Goal: Transaction & Acquisition: Purchase product/service

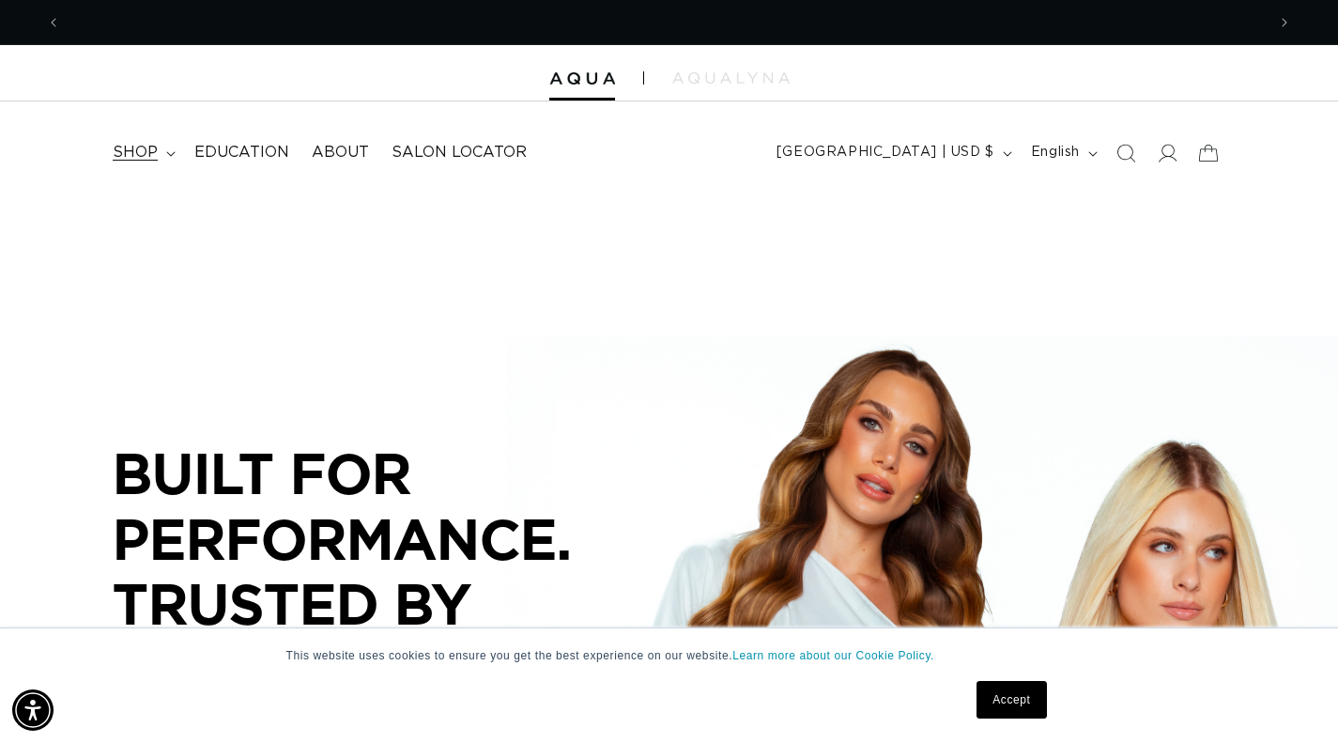
scroll to position [0, 1205]
click at [168, 152] on icon at bounding box center [170, 154] width 9 height 6
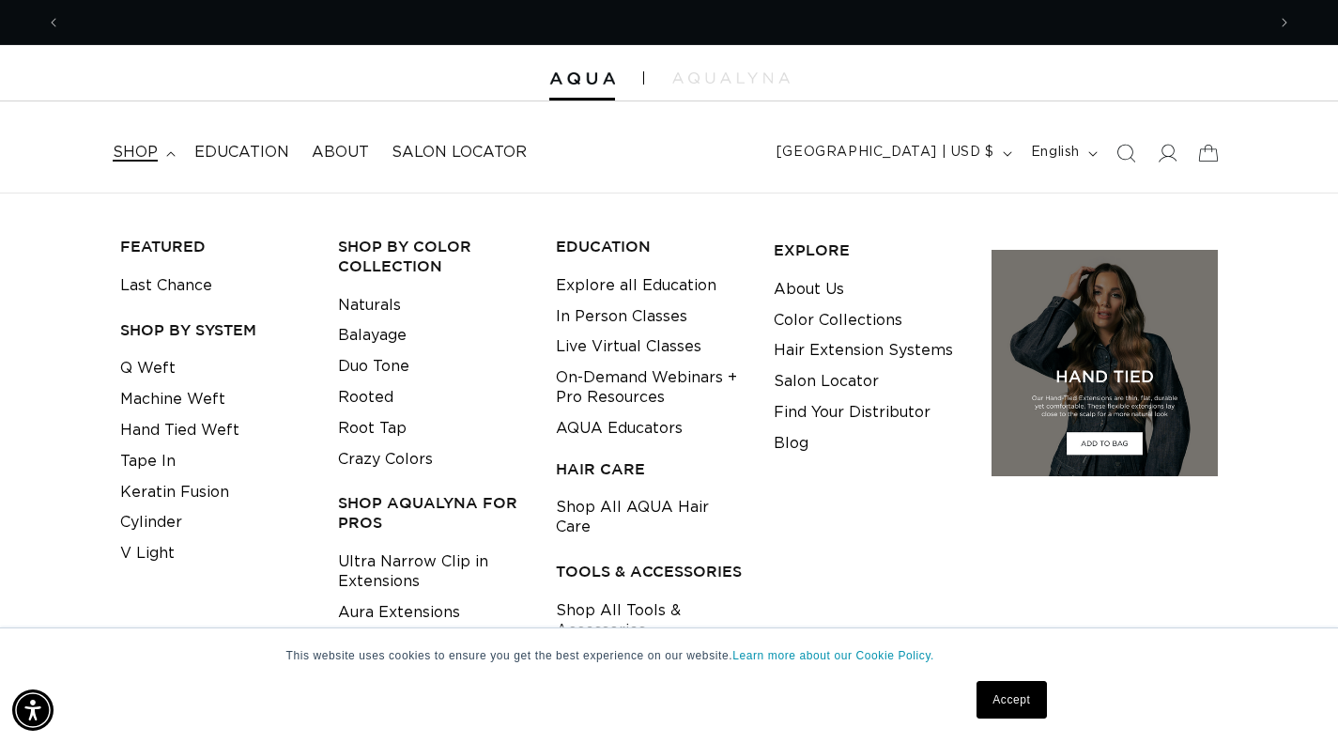
scroll to position [0, 2410]
click at [386, 329] on link "Balayage" at bounding box center [372, 335] width 69 height 31
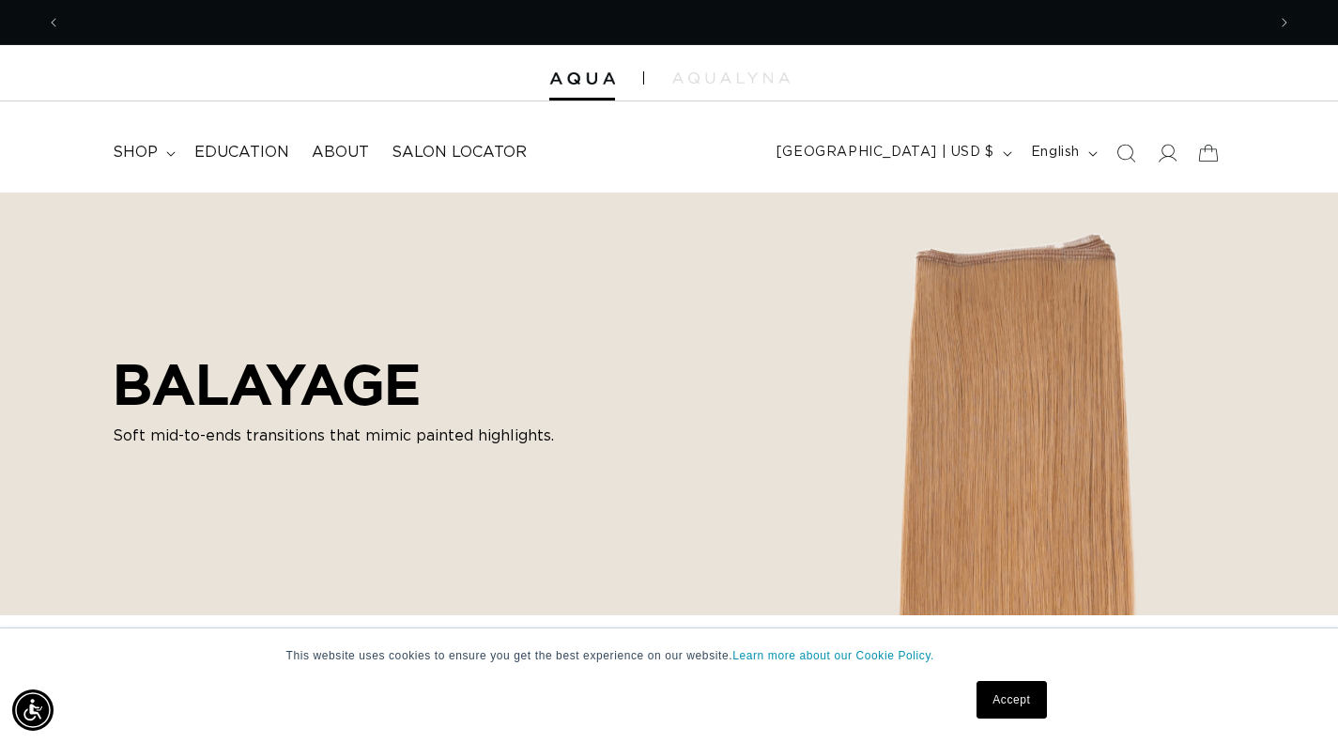
scroll to position [0, 2410]
click at [161, 149] on summary "shop" at bounding box center [142, 152] width 82 height 42
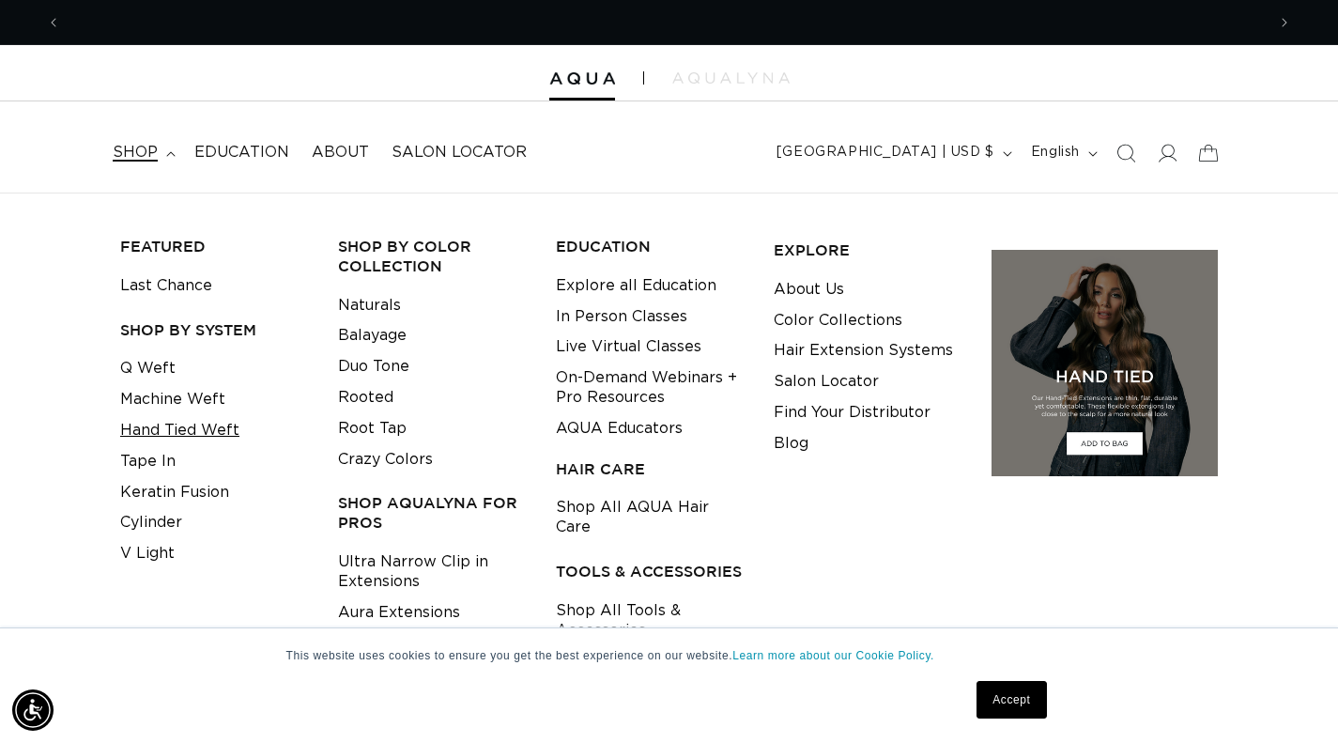
scroll to position [0, 1205]
click at [200, 432] on link "Hand Tied Weft" at bounding box center [179, 430] width 119 height 31
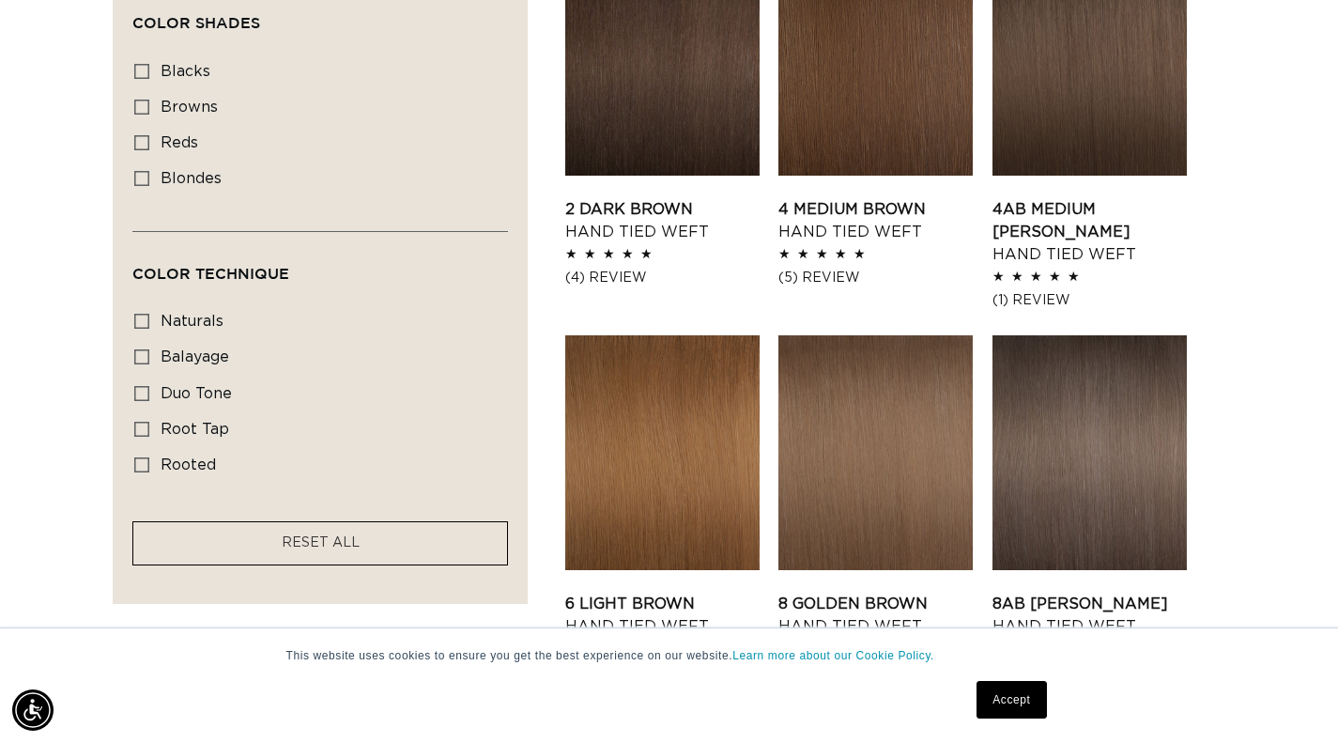
scroll to position [0, 1205]
click at [142, 386] on icon at bounding box center [141, 393] width 15 height 15
click at [142, 386] on input "duo tone duo tone (5 products)" at bounding box center [141, 393] width 15 height 15
checkbox input "true"
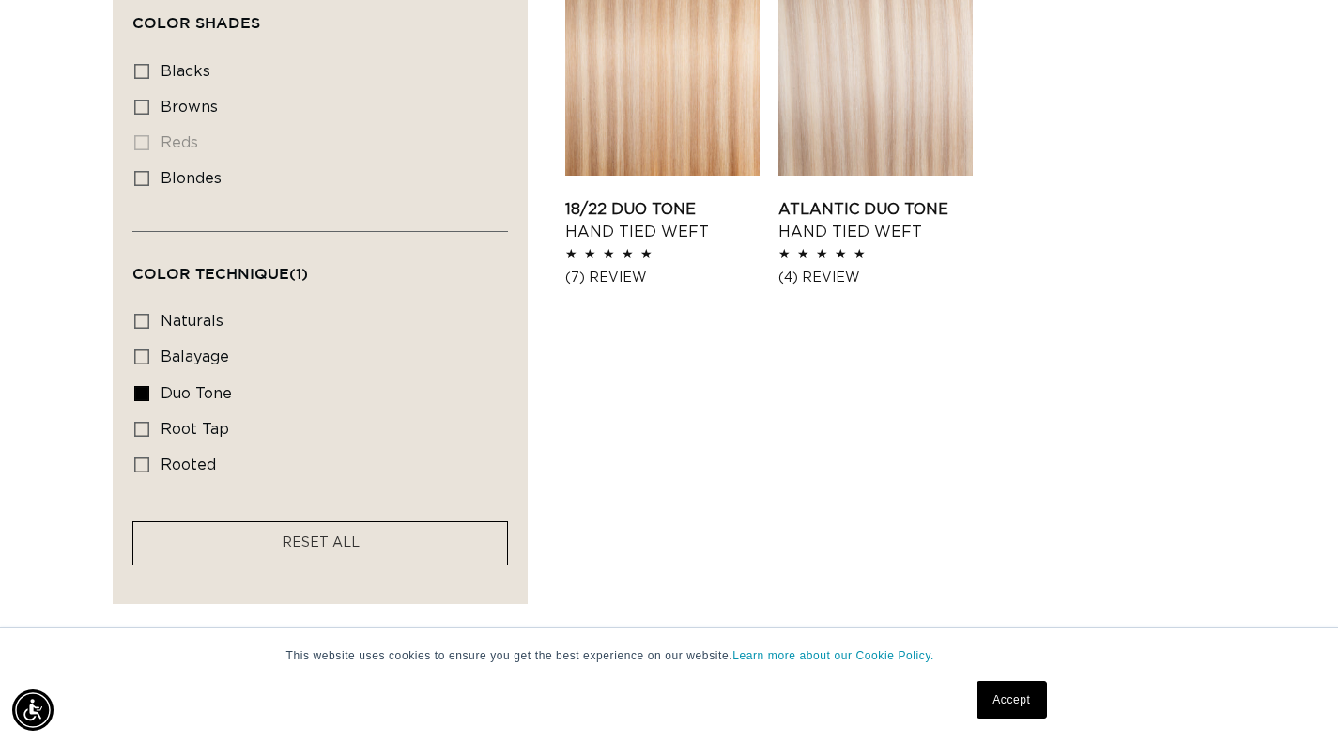
click at [568, 198] on link "18/22 Duo Tone Hand Tied Weft" at bounding box center [662, 220] width 194 height 45
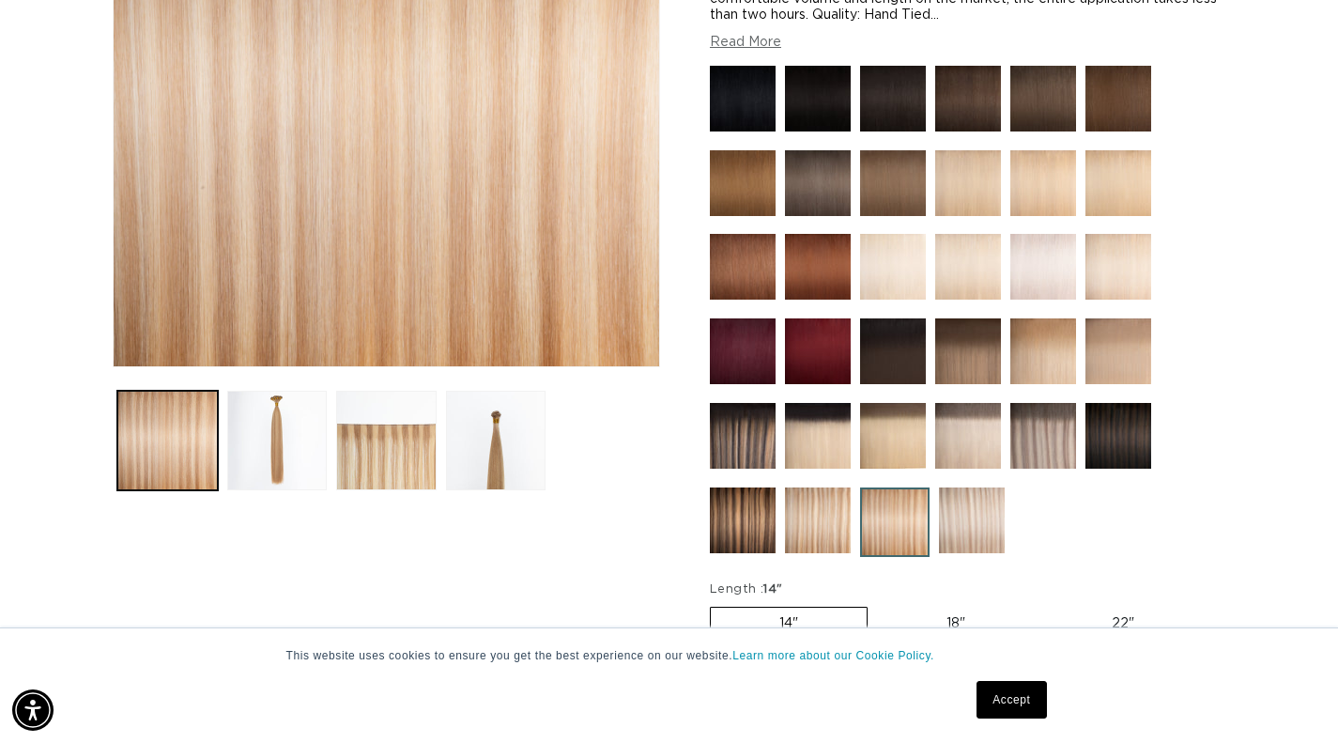
scroll to position [0, 1205]
click at [1035, 430] on img at bounding box center [1043, 436] width 66 height 66
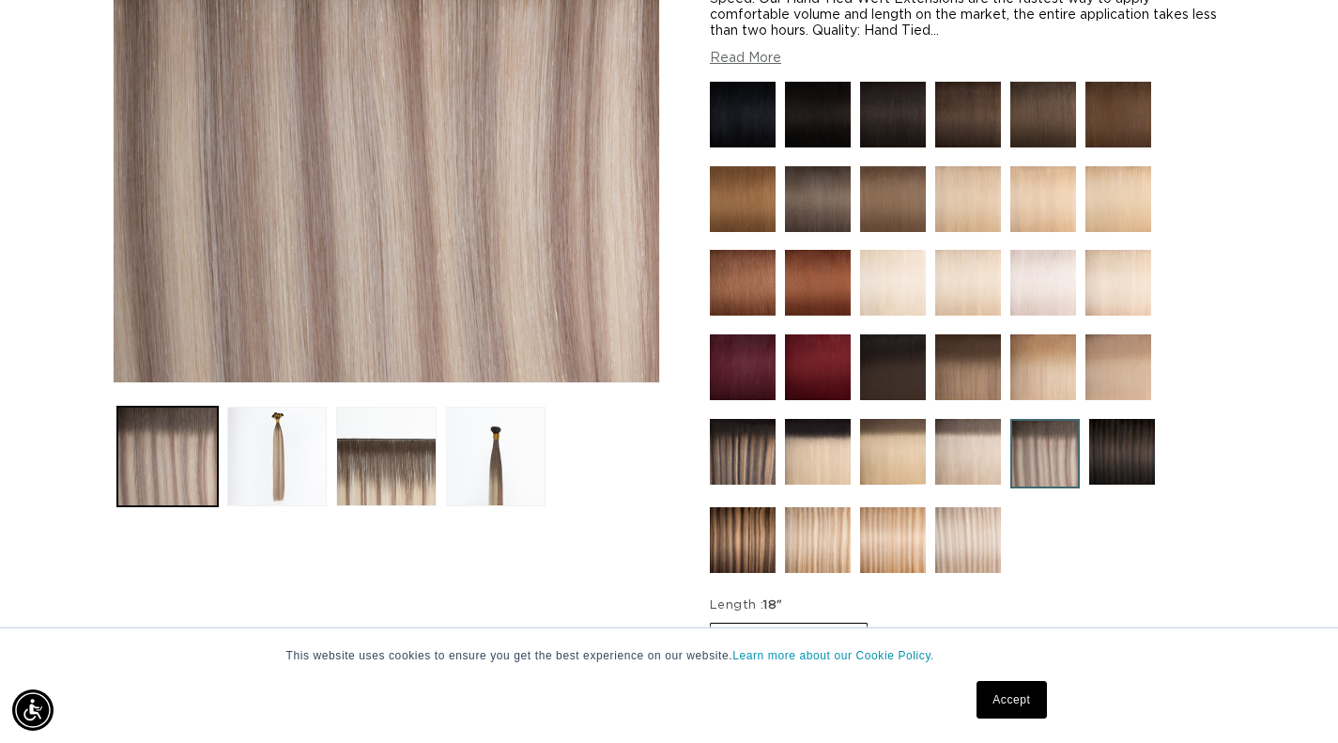
scroll to position [0, 2410]
click at [976, 350] on img at bounding box center [968, 367] width 66 height 66
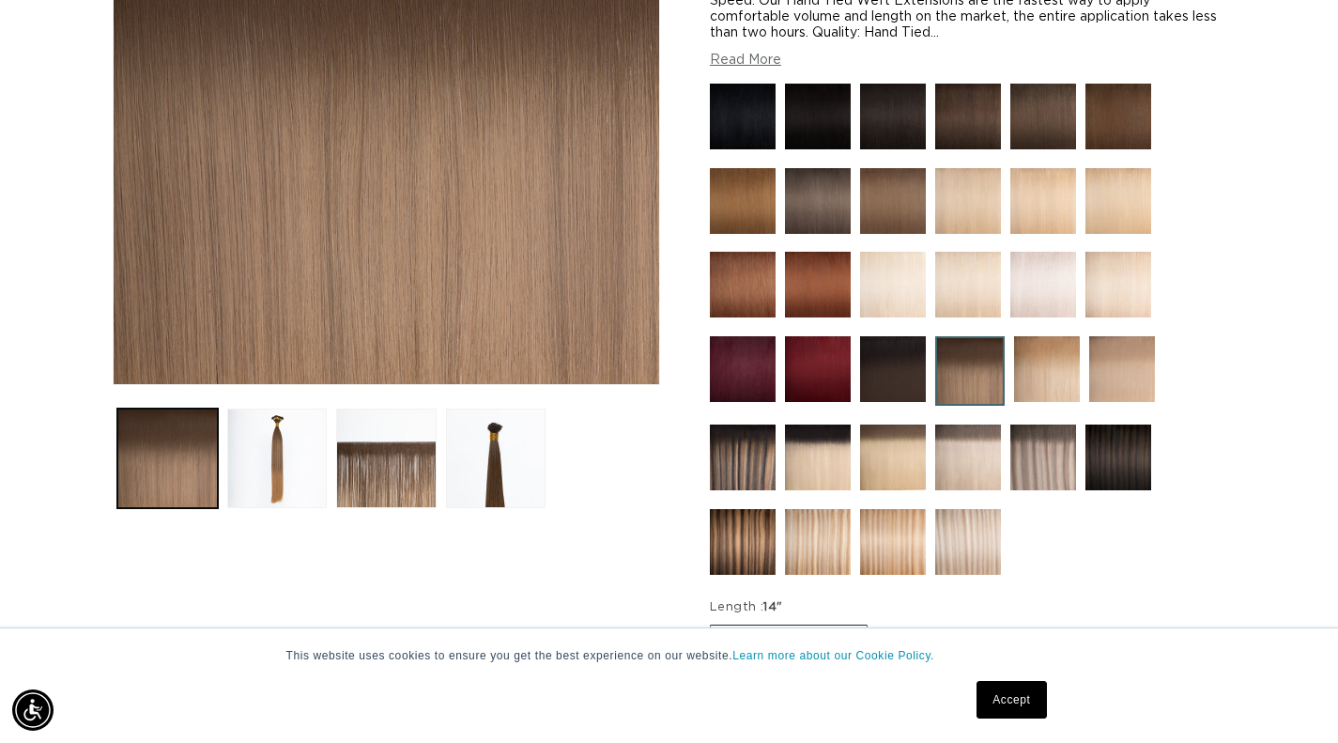
scroll to position [469, 0]
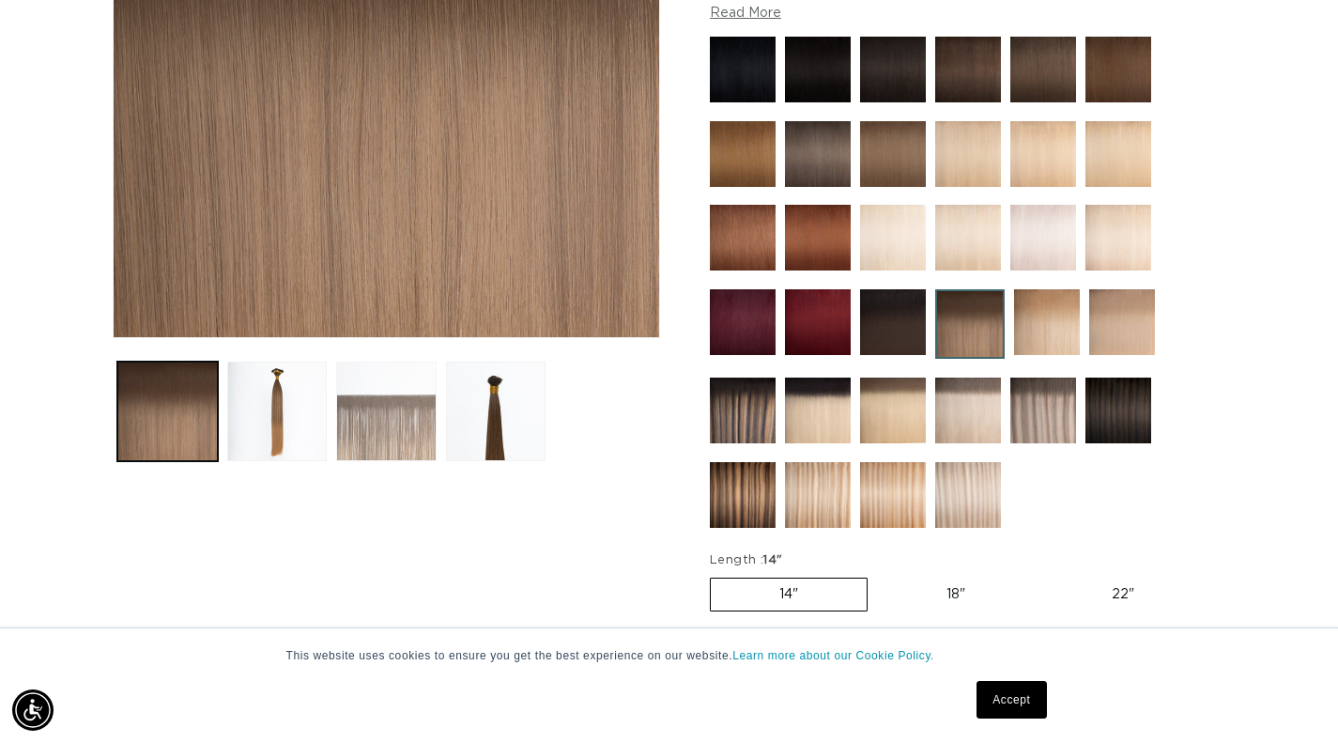
click at [378, 436] on button "Load image 3 in gallery view" at bounding box center [386, 412] width 100 height 100
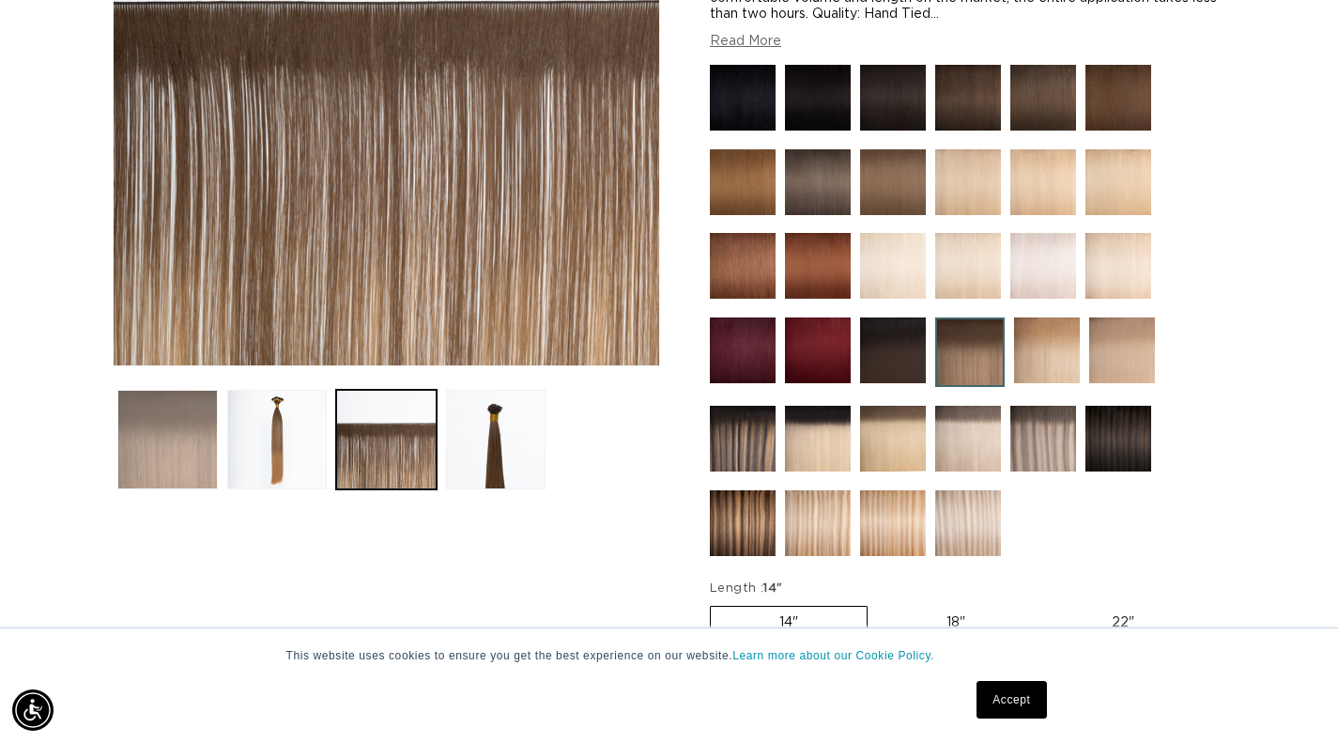
scroll to position [0, 0]
click at [189, 437] on button "Load image 1 in gallery view" at bounding box center [167, 440] width 100 height 100
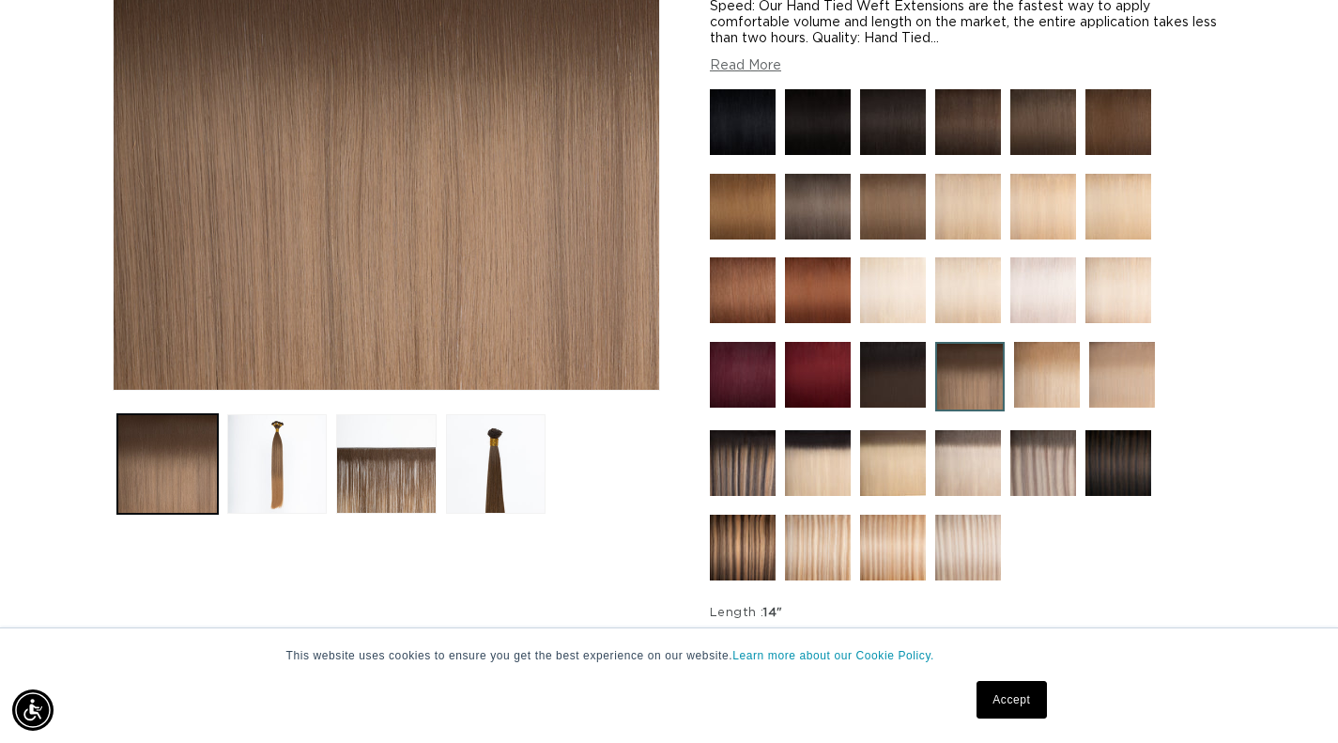
scroll to position [415, 0]
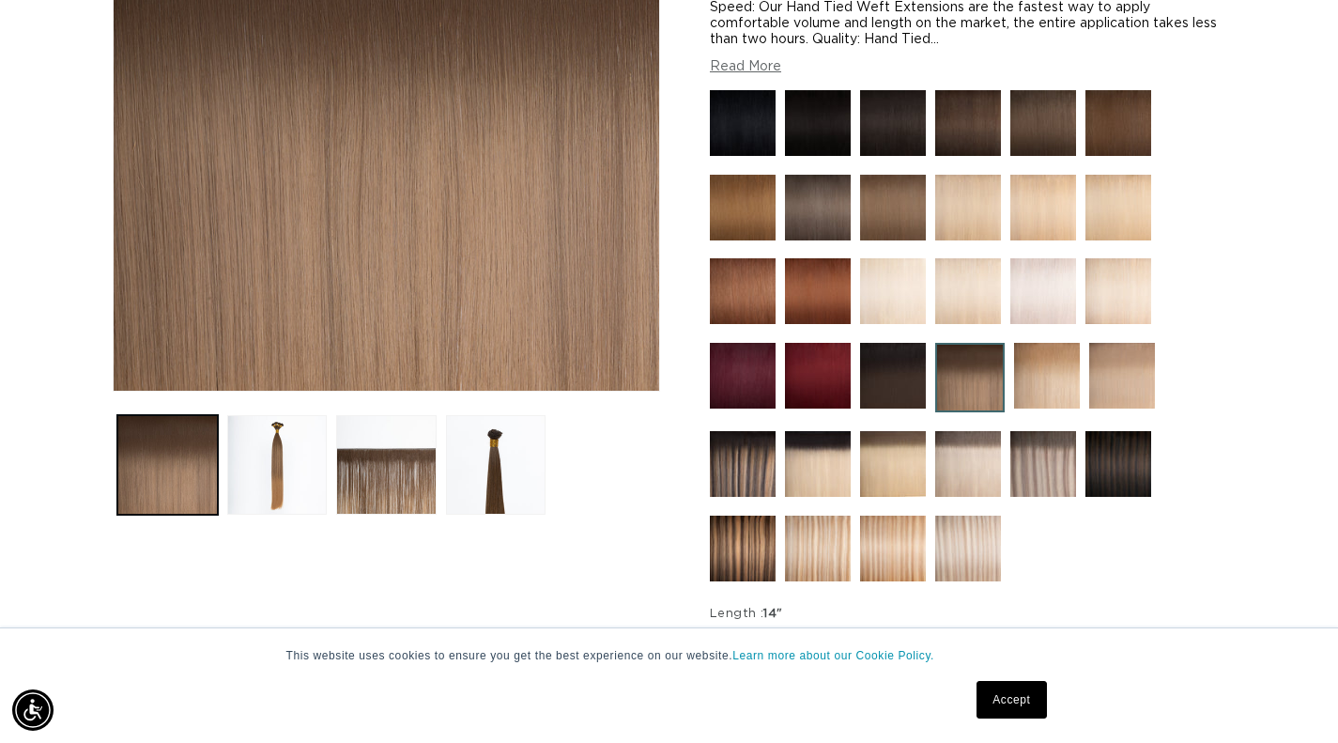
click at [1038, 480] on img at bounding box center [1043, 464] width 66 height 66
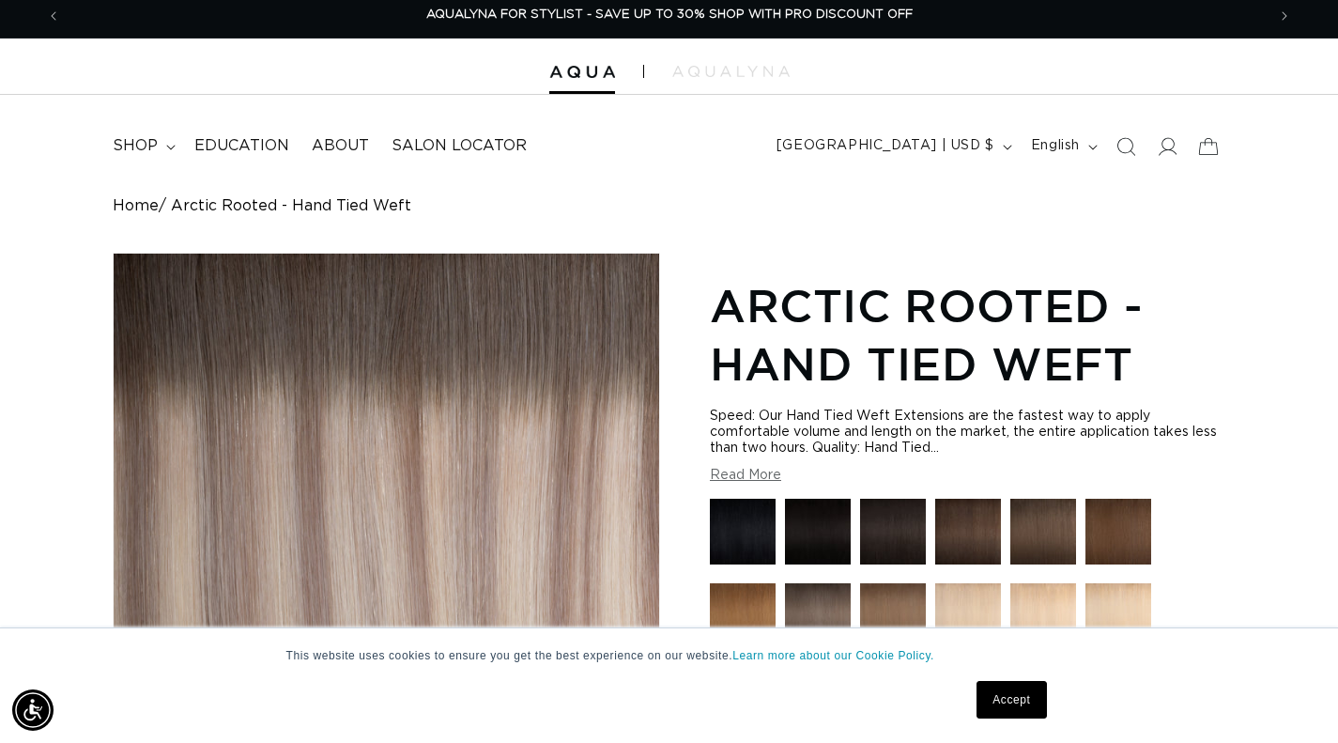
scroll to position [6, 0]
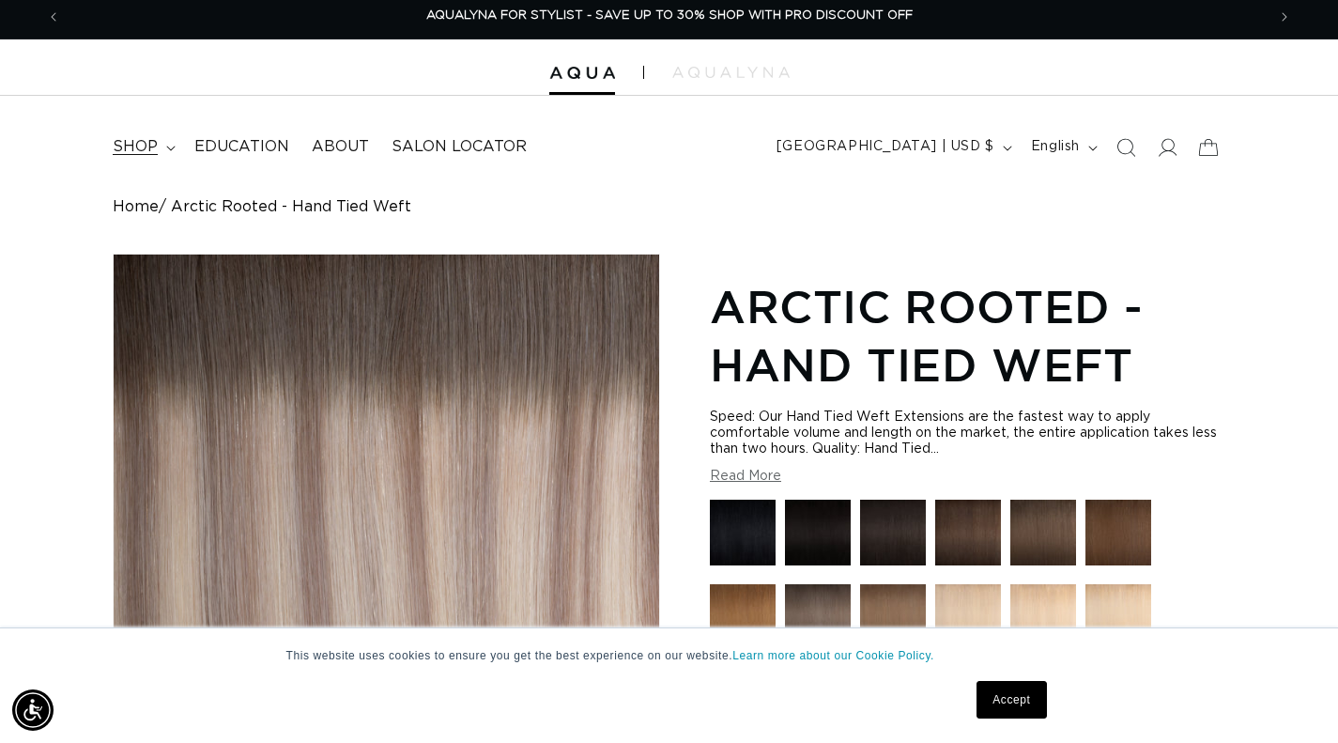
click at [168, 146] on icon at bounding box center [170, 149] width 9 height 6
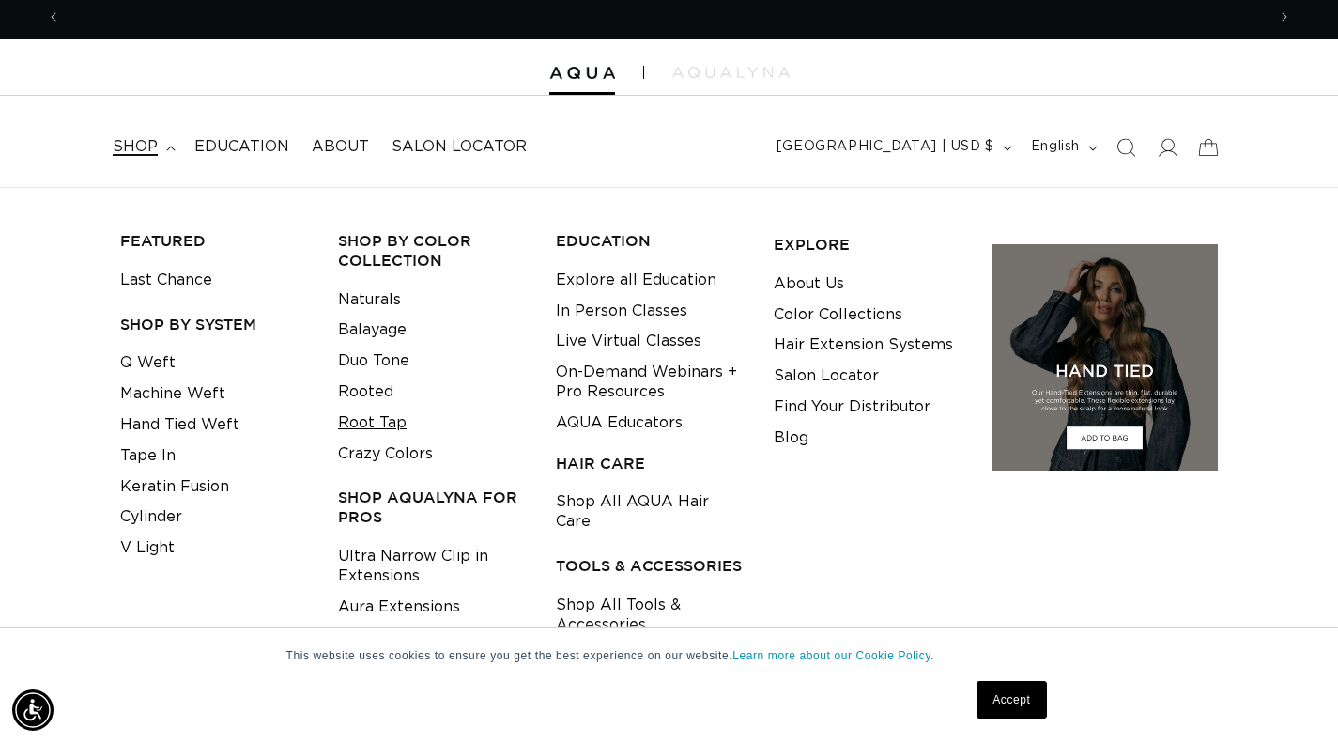
scroll to position [0, 1205]
click at [371, 425] on link "Root Tap" at bounding box center [372, 423] width 69 height 31
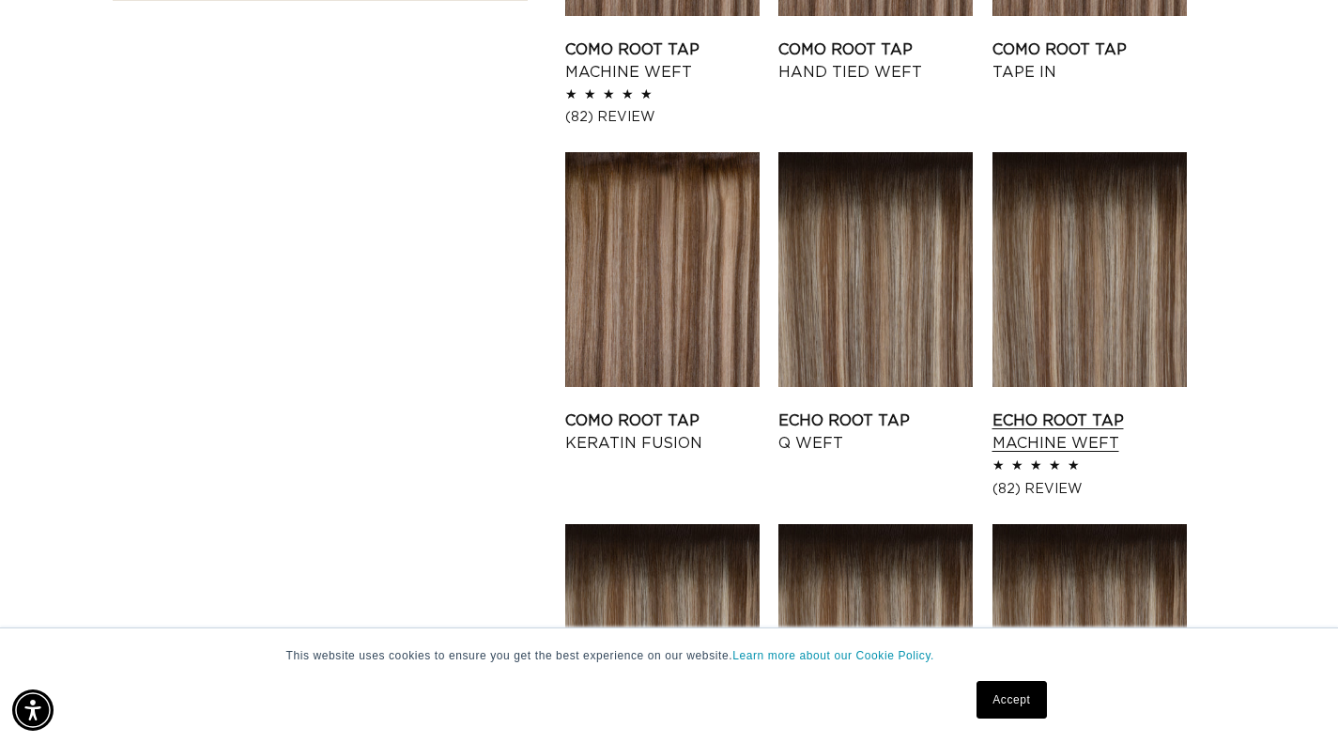
scroll to position [0, 1205]
click at [1073, 409] on link "Echo Root Tap Machine Weft" at bounding box center [1090, 431] width 194 height 45
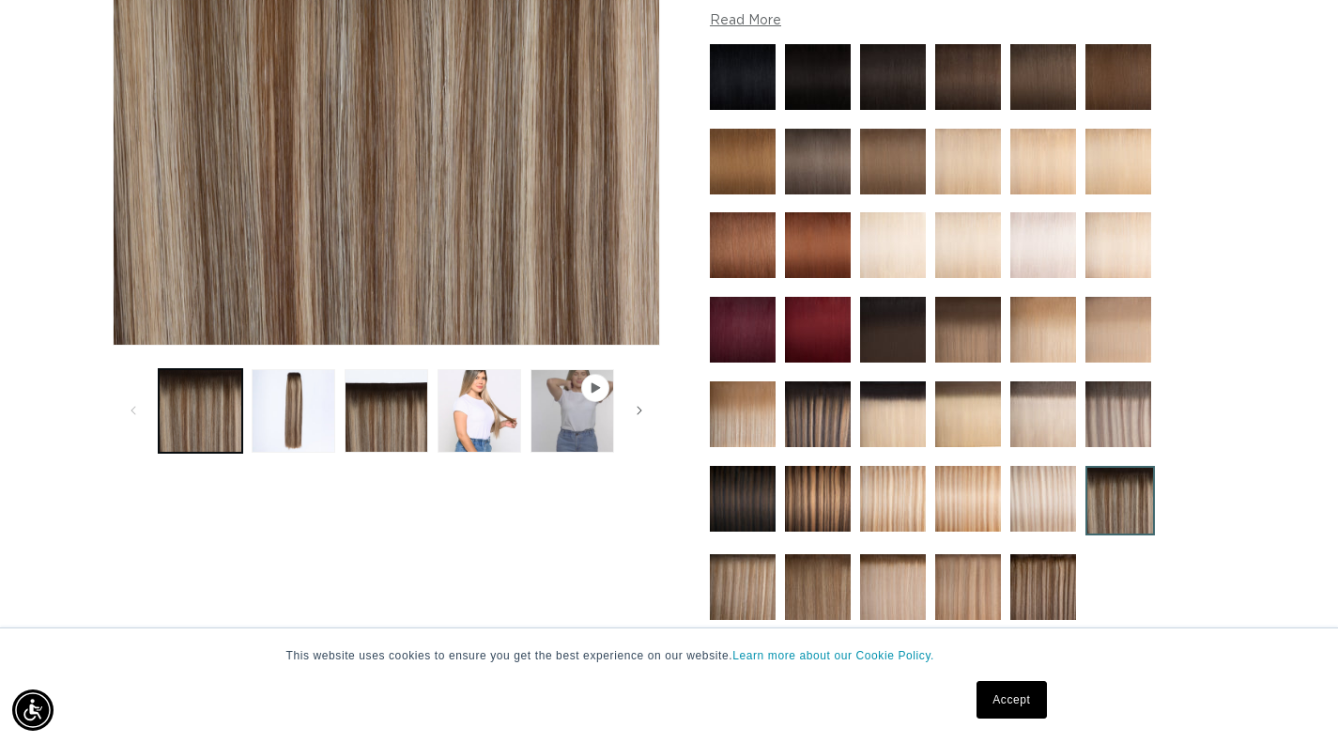
scroll to position [0, 1205]
click at [1118, 408] on img at bounding box center [1119, 414] width 66 height 66
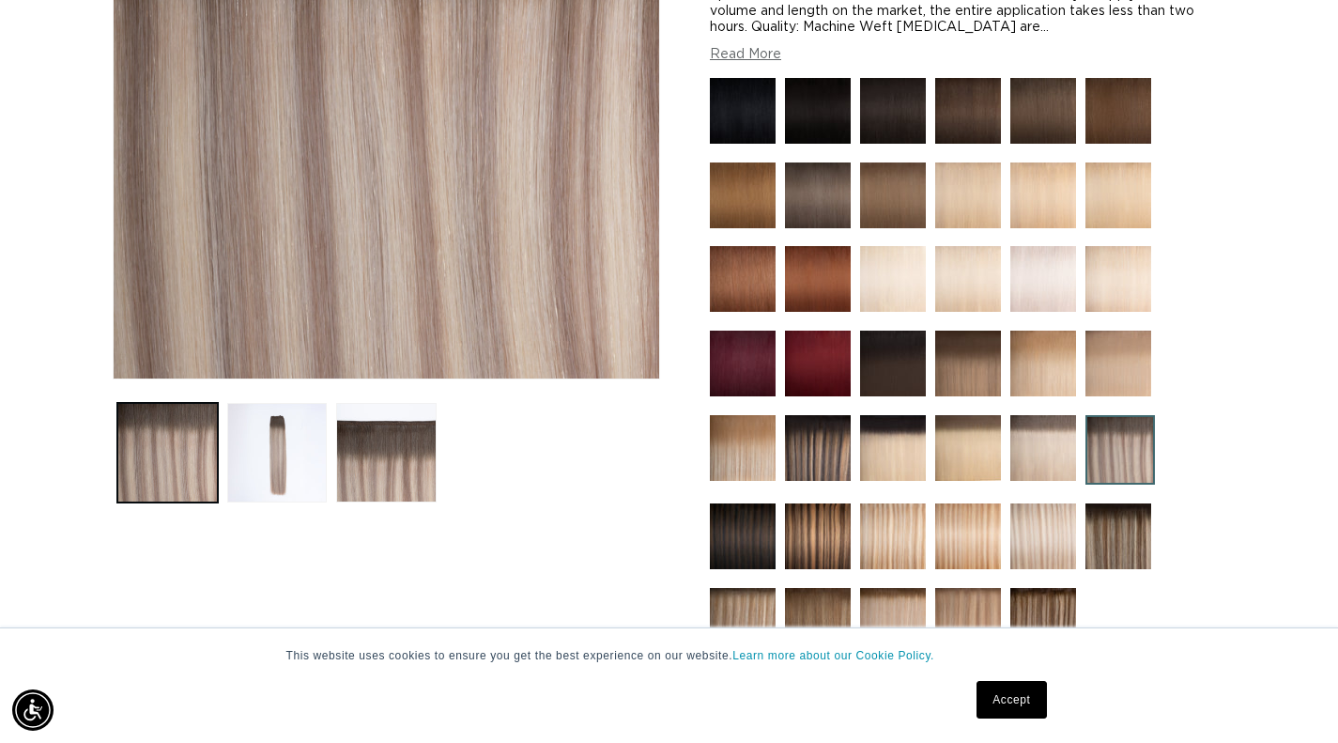
click at [1118, 526] on img at bounding box center [1119, 536] width 66 height 66
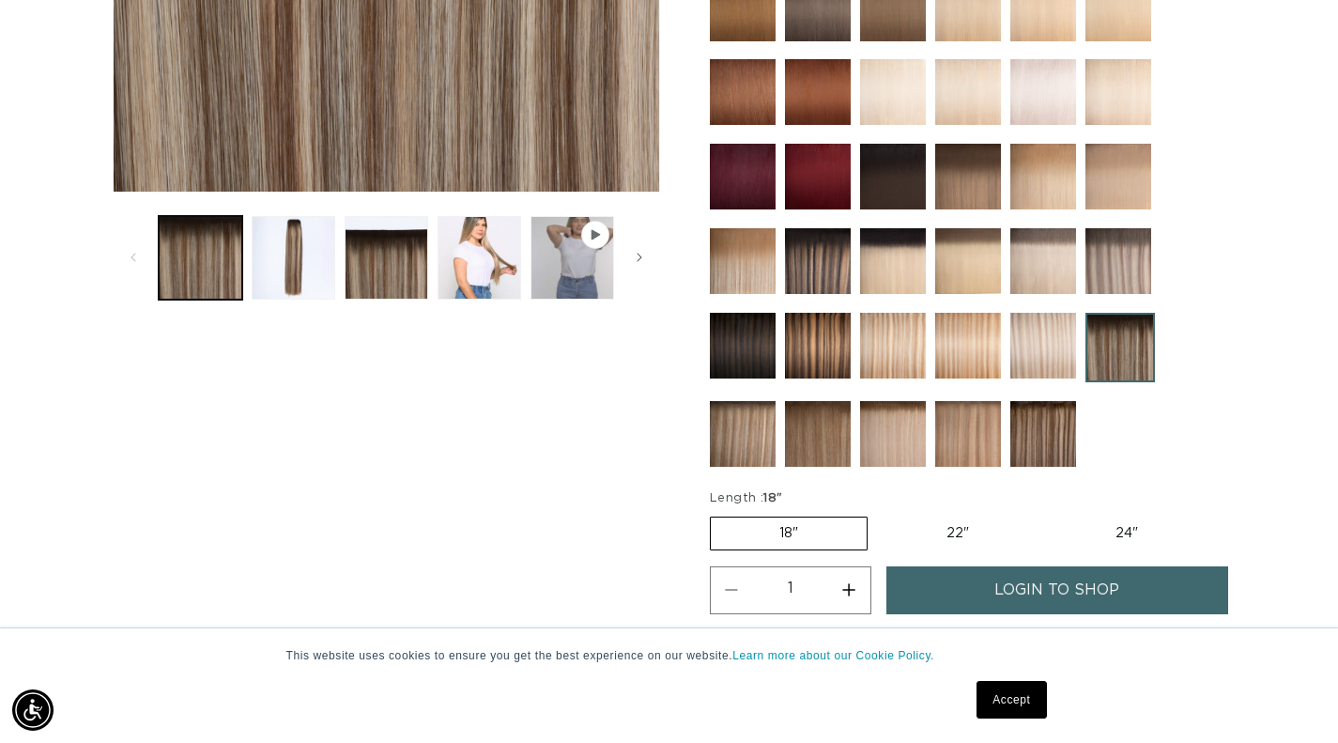
click at [1057, 429] on img at bounding box center [1043, 434] width 66 height 66
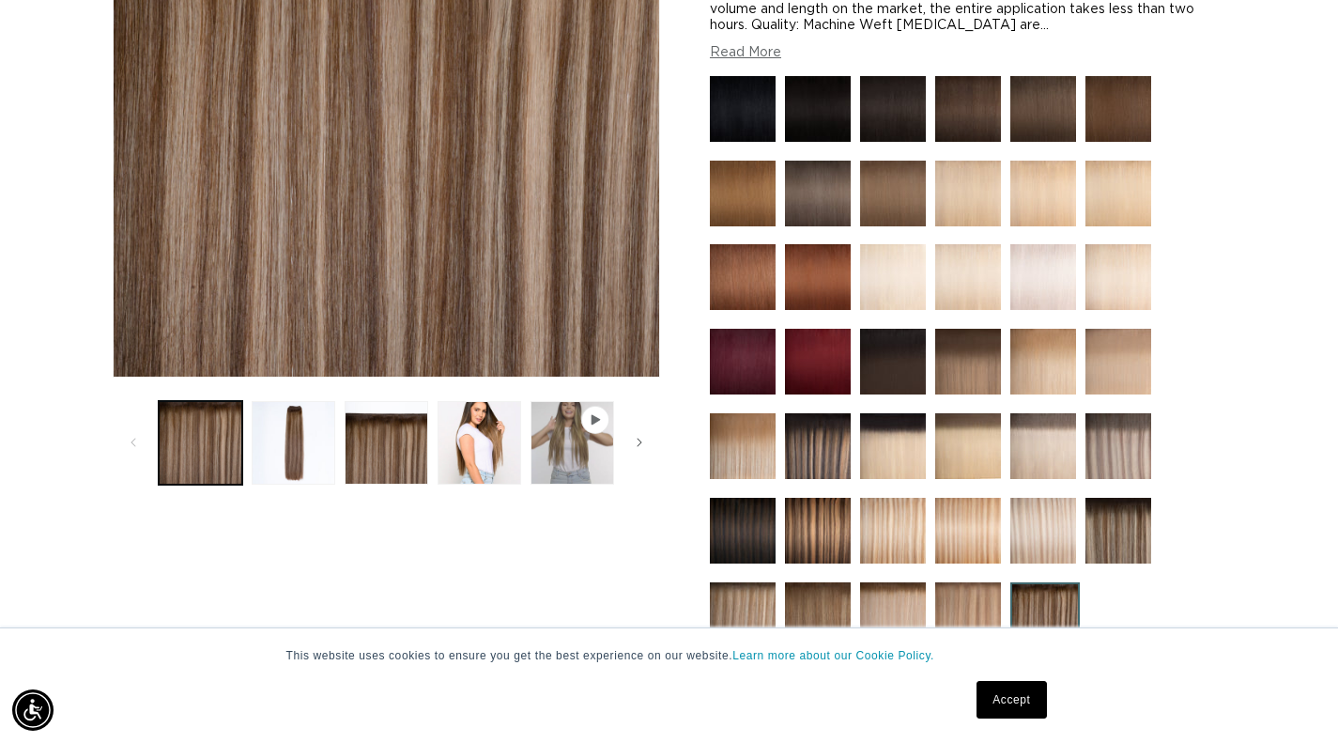
click at [742, 615] on img at bounding box center [743, 615] width 66 height 66
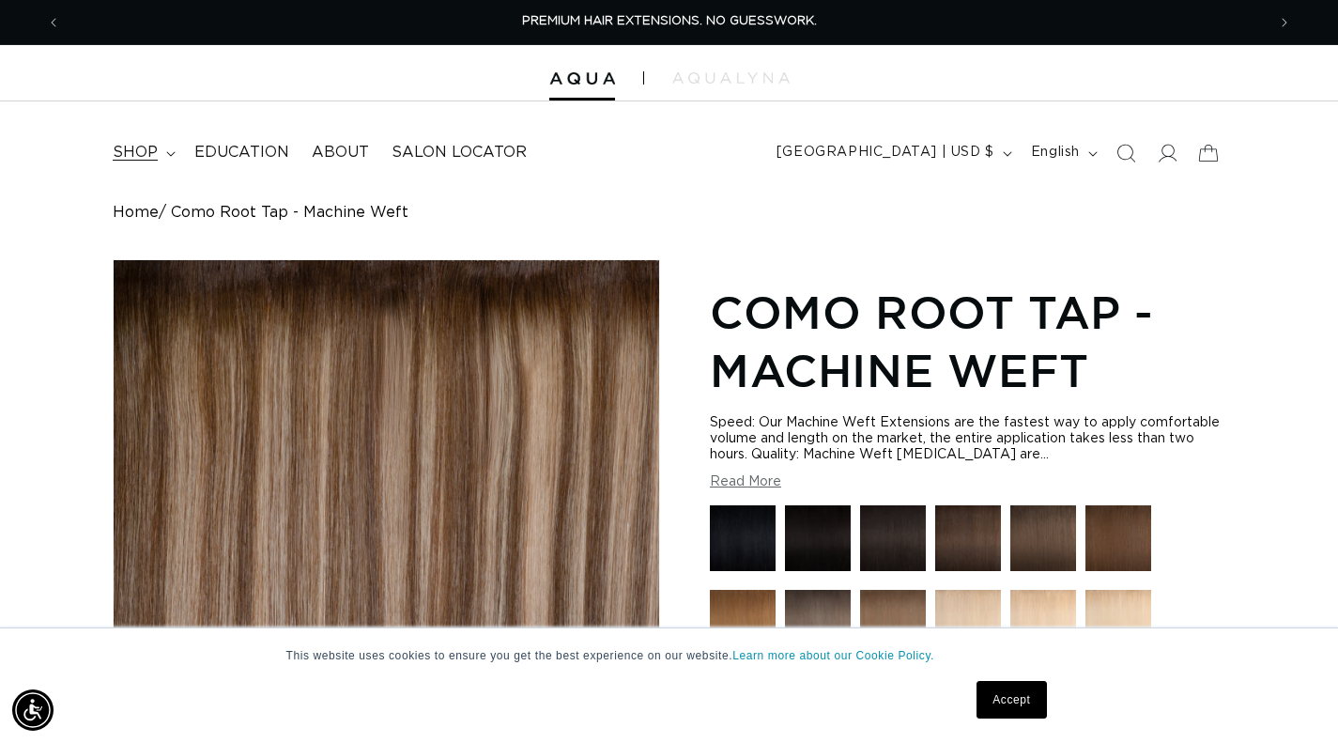
click at [177, 149] on summary "shop" at bounding box center [142, 152] width 82 height 42
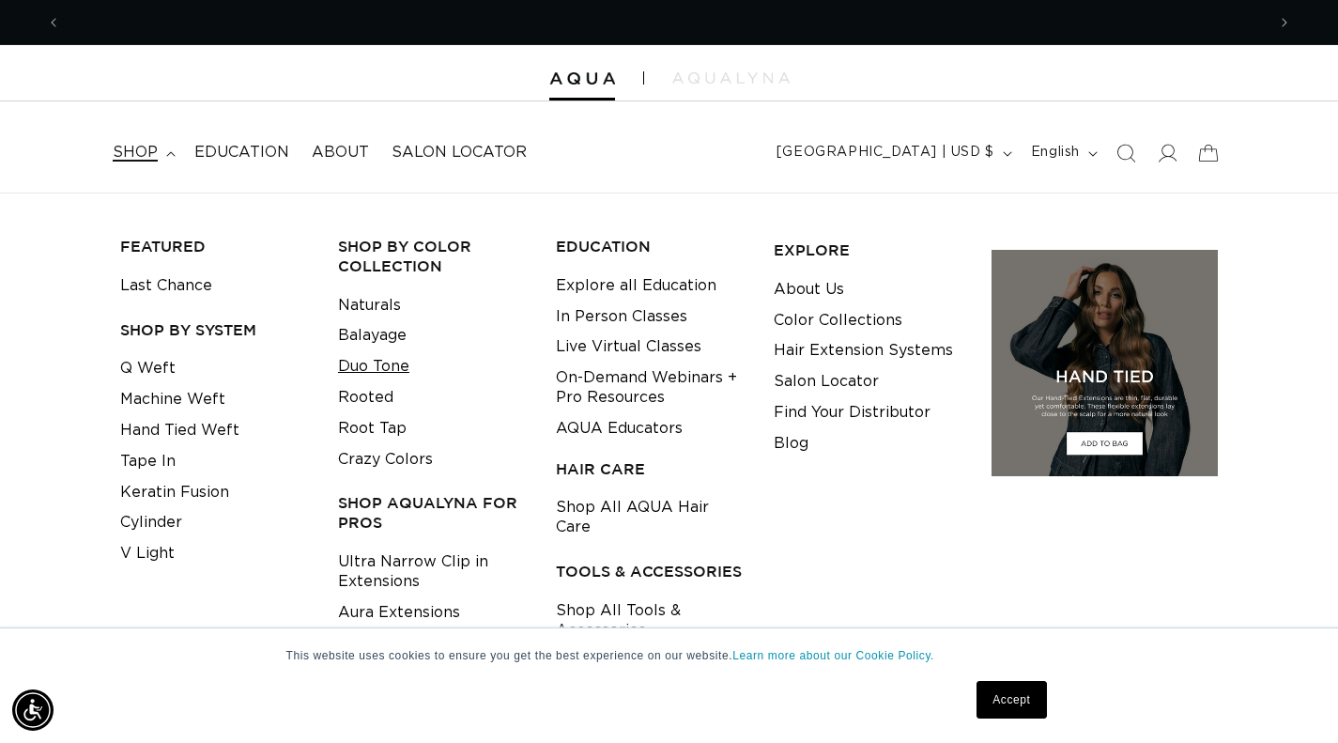
scroll to position [0, 2410]
click at [373, 366] on link "Duo Tone" at bounding box center [373, 366] width 71 height 31
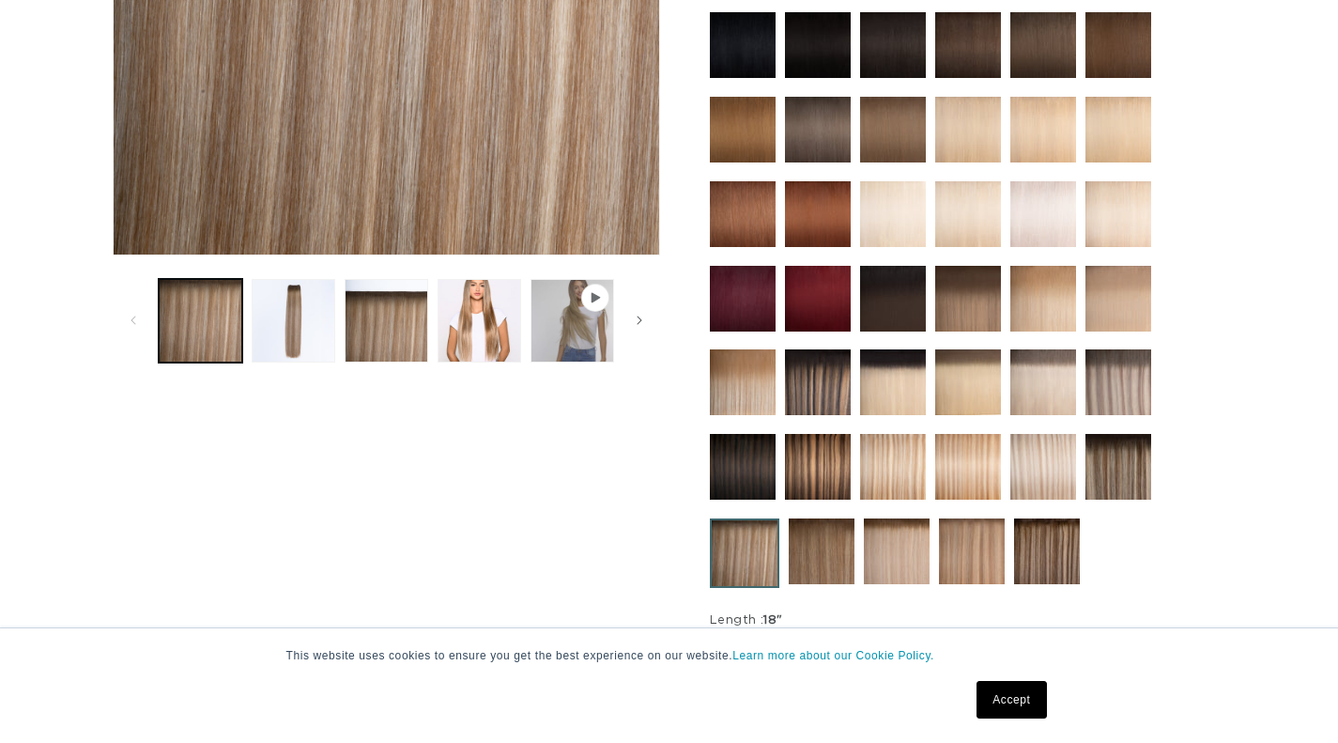
scroll to position [553, 0]
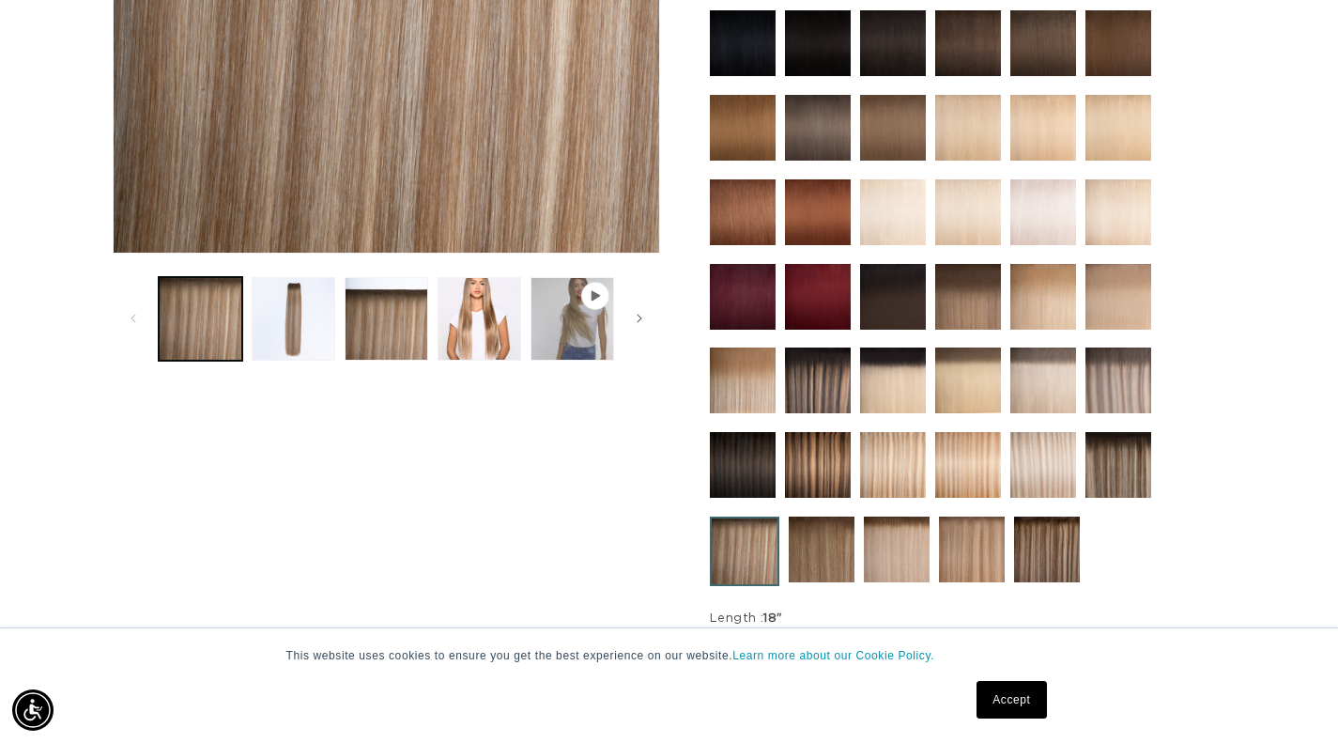
click at [1114, 347] on img at bounding box center [1119, 380] width 66 height 66
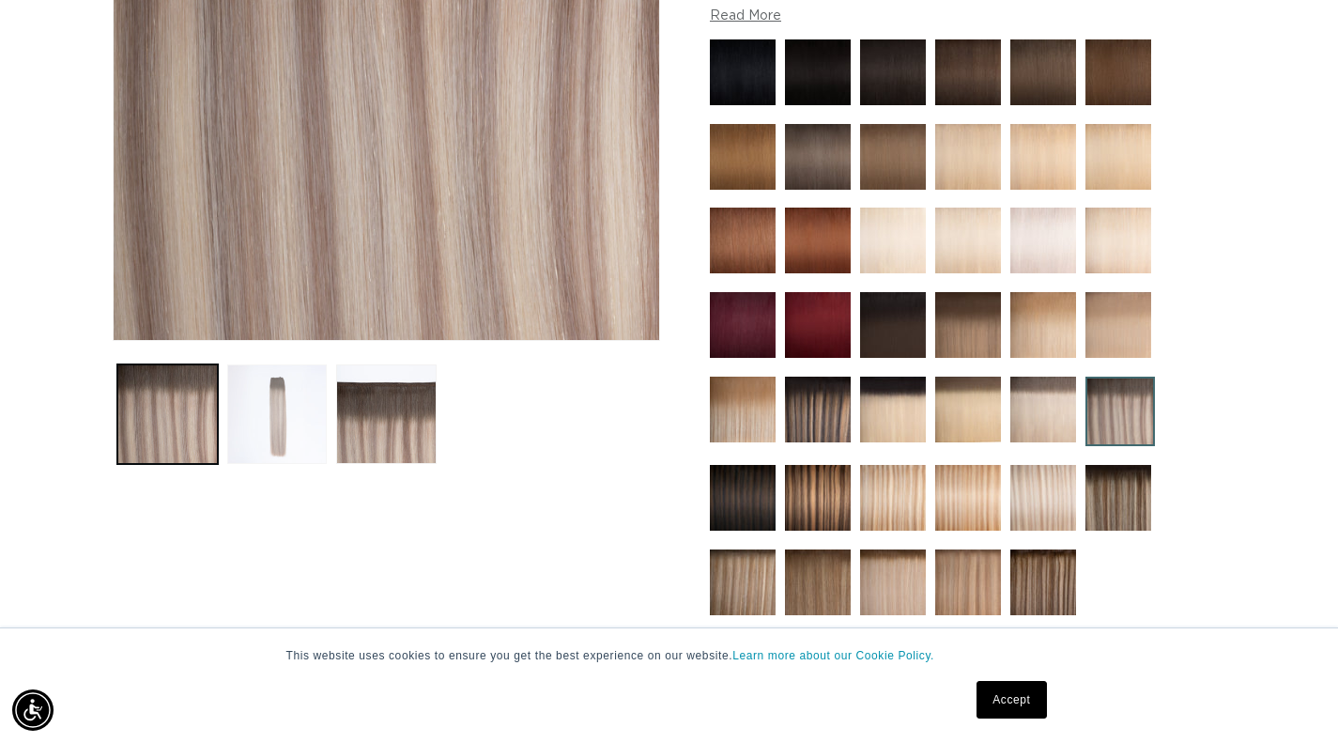
scroll to position [0, 1205]
click at [290, 425] on button "Load image 2 in gallery view" at bounding box center [277, 414] width 100 height 100
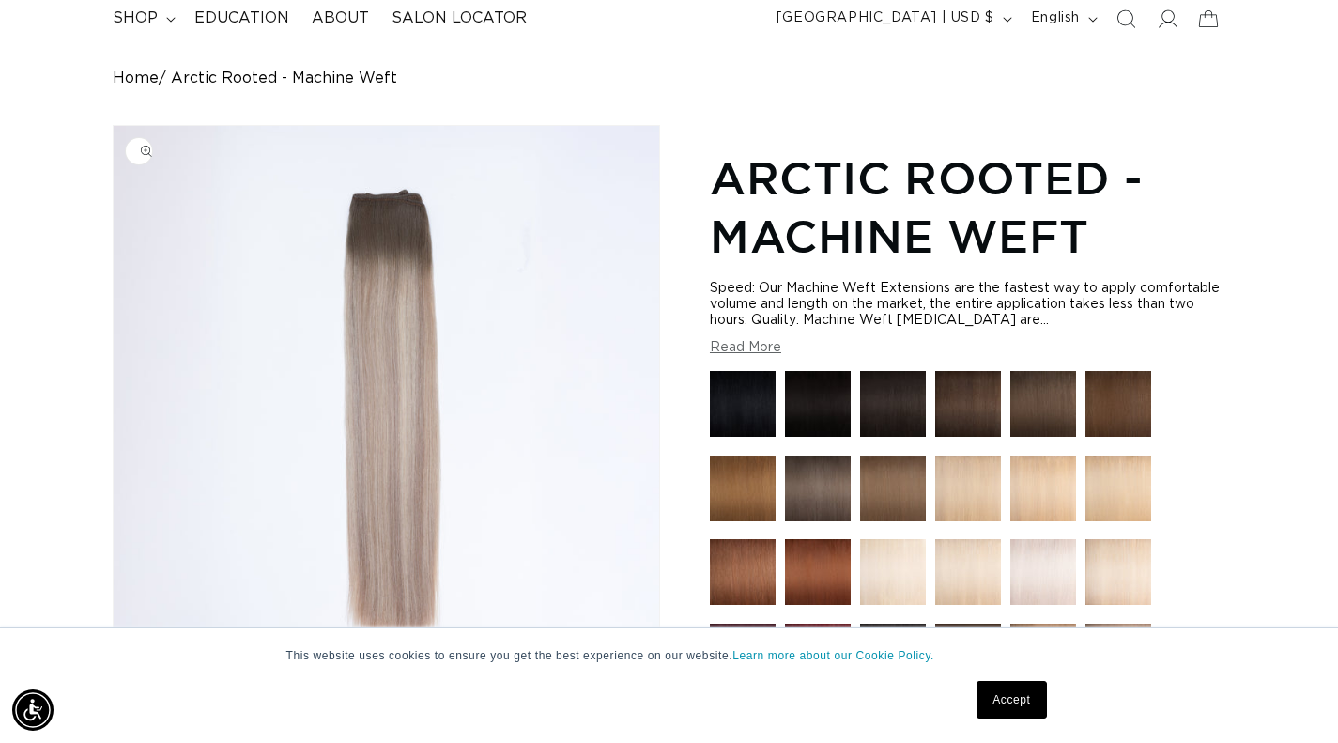
scroll to position [130, 0]
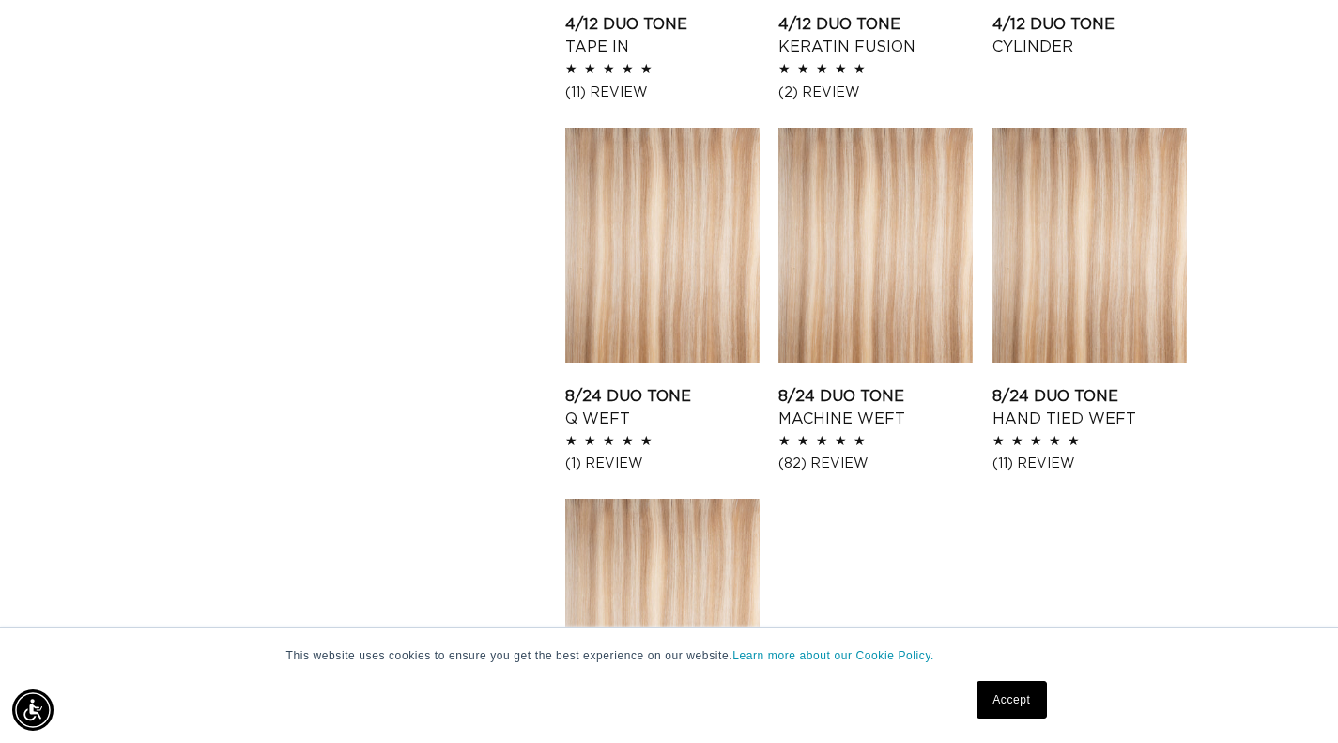
scroll to position [0, 2410]
click at [912, 385] on link "8/24 Duo Tone Machine Weft" at bounding box center [876, 407] width 194 height 45
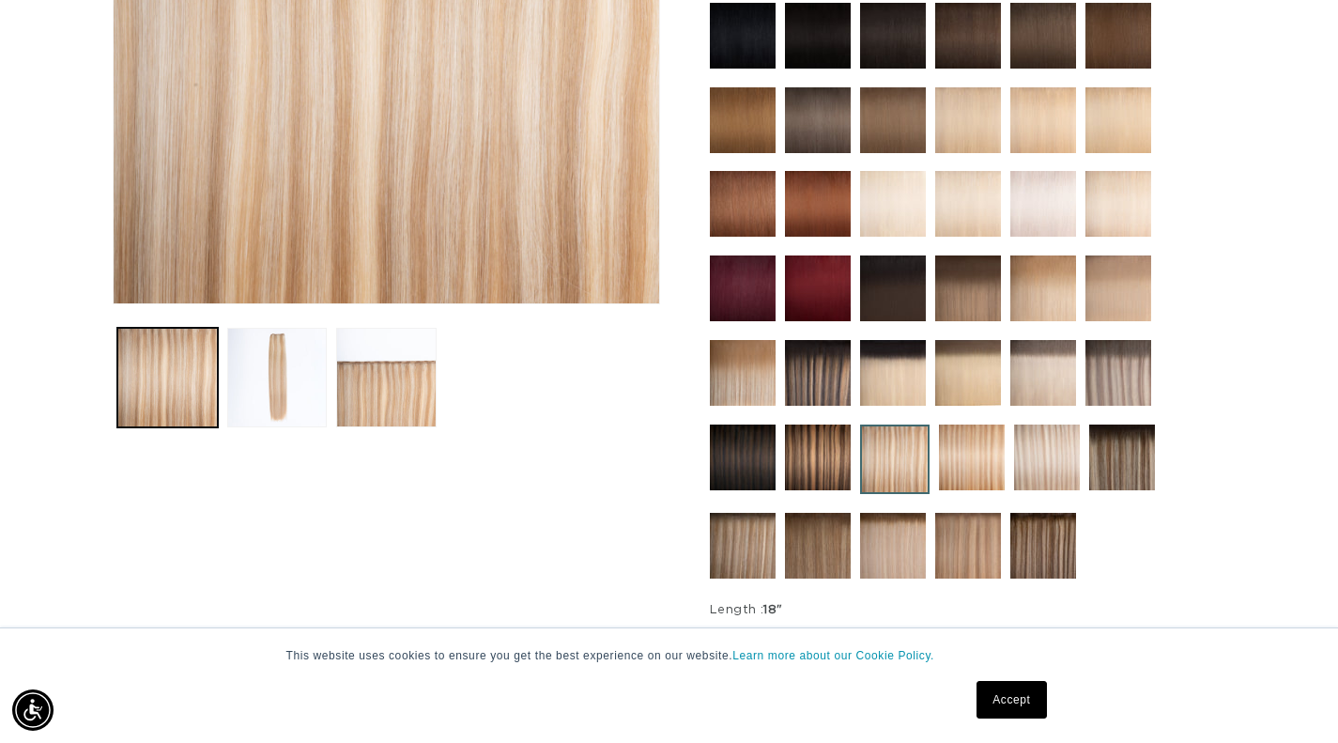
scroll to position [0, 1205]
click at [1118, 347] on img at bounding box center [1119, 373] width 66 height 66
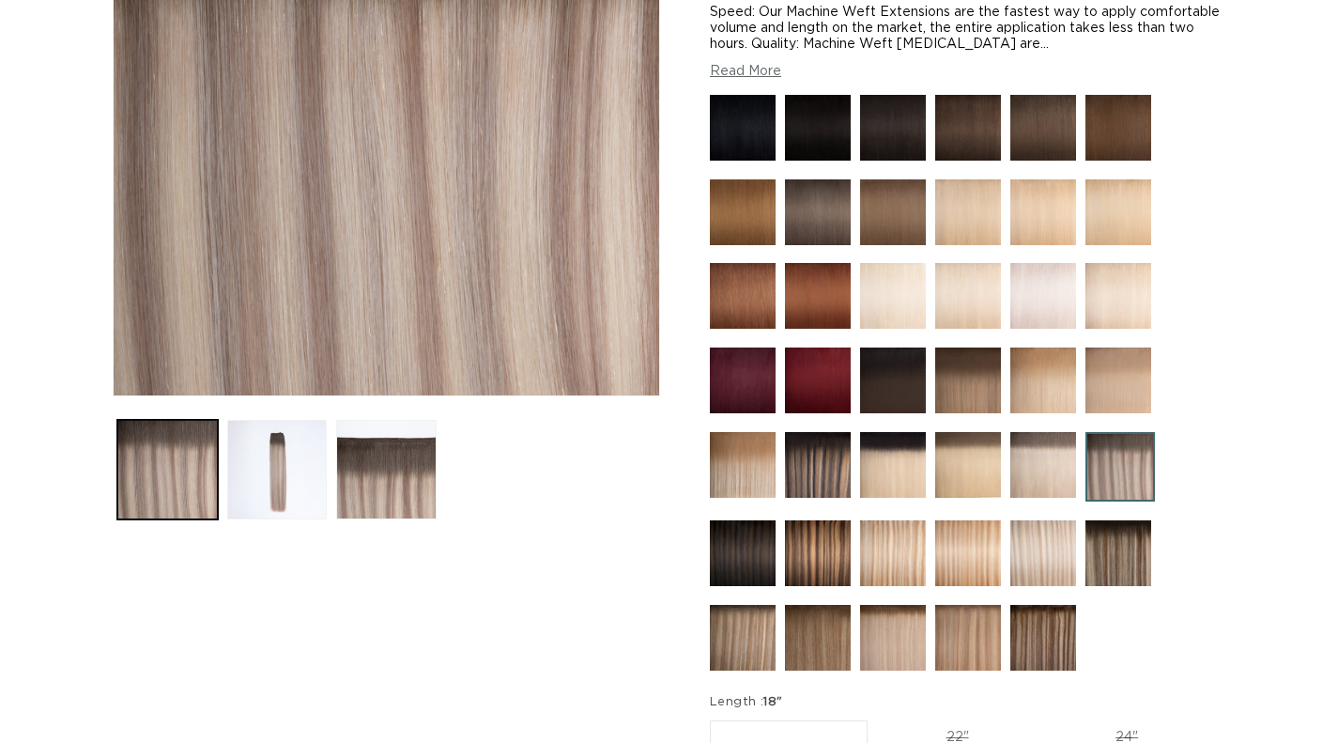
scroll to position [410, 0]
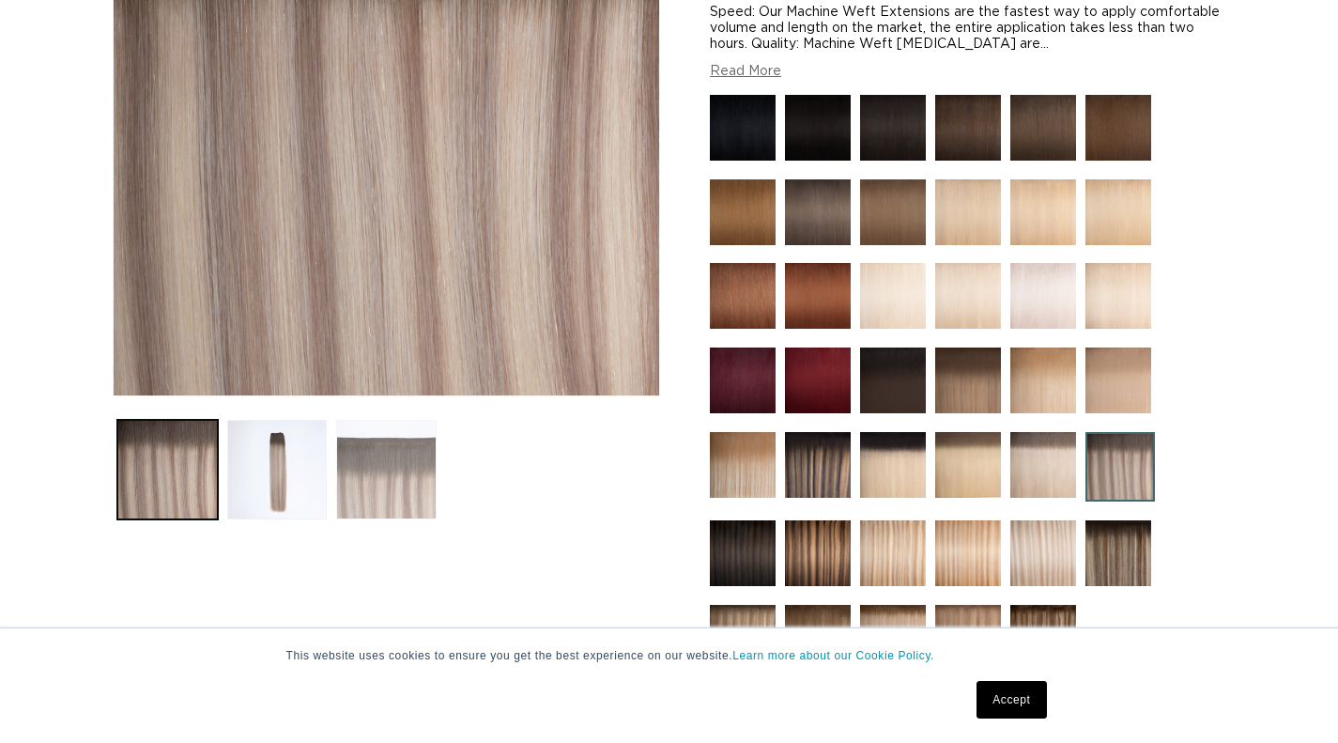
click at [364, 501] on button "Load image 3 in gallery view" at bounding box center [386, 470] width 100 height 100
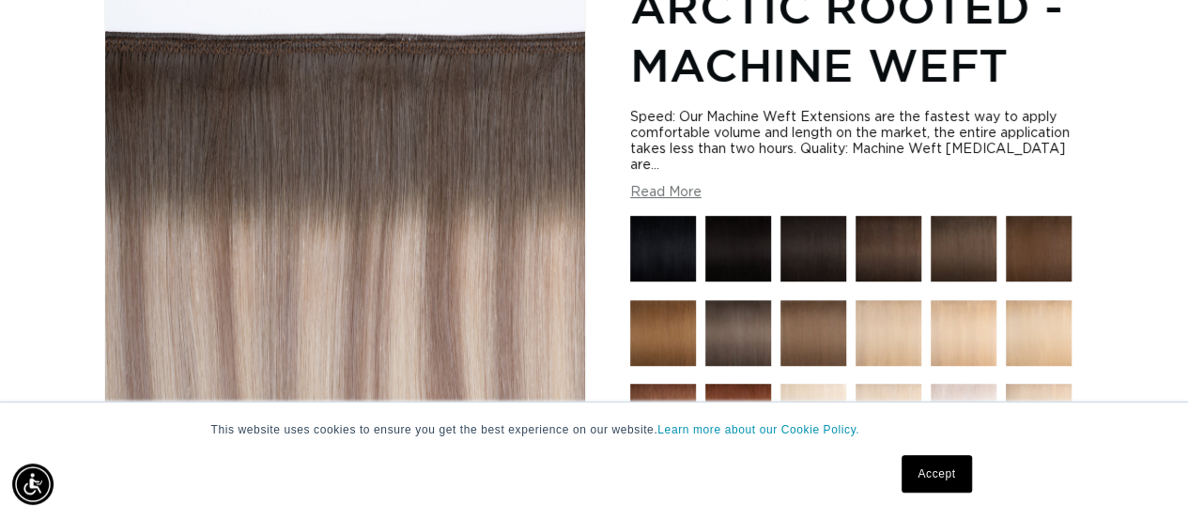
scroll to position [0, 2108]
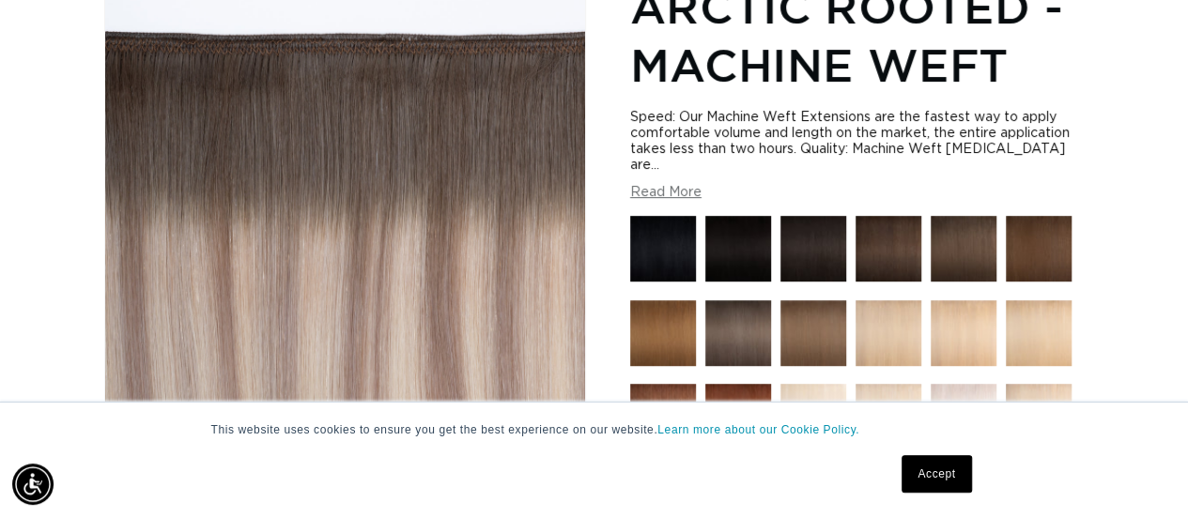
scroll to position [0, 0]
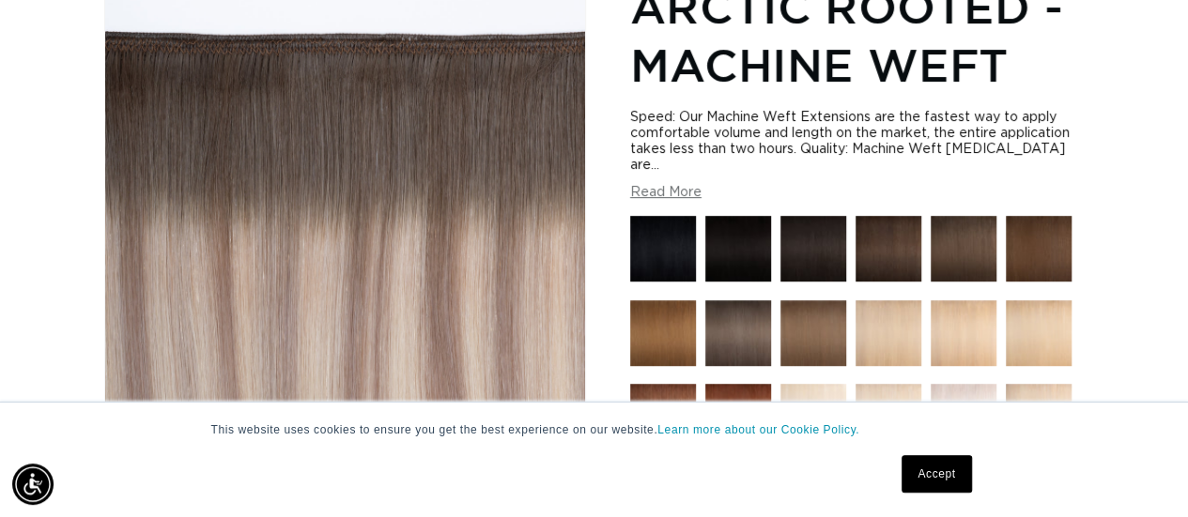
drag, startPoint x: 600, startPoint y: 230, endPoint x: 577, endPoint y: 236, distance: 24.1
click at [577, 236] on img "Gallery Viewer" at bounding box center [345, 190] width 480 height 470
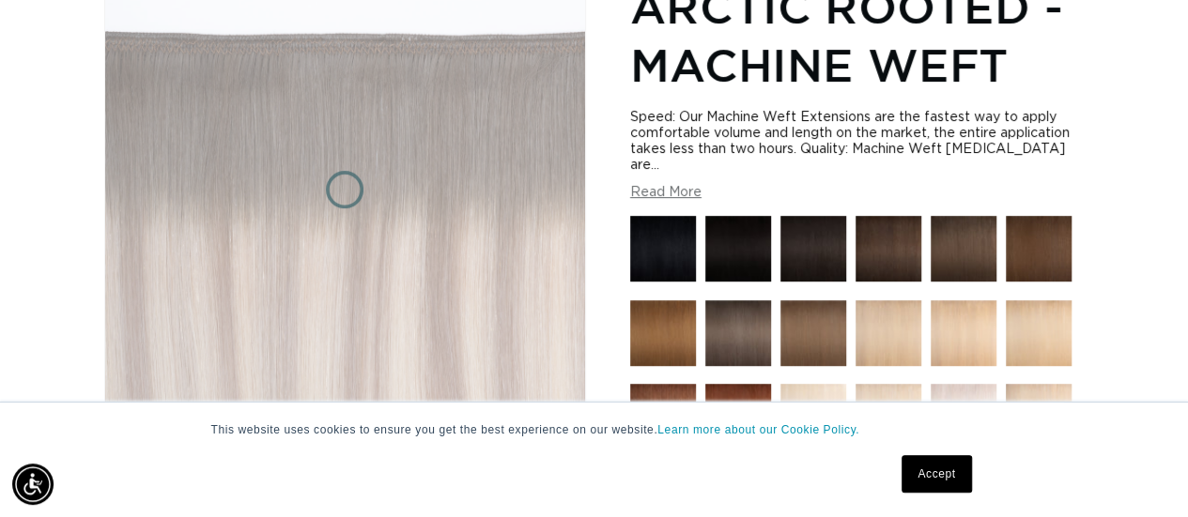
click at [577, 236] on img "Gallery Viewer" at bounding box center [345, 190] width 480 height 470
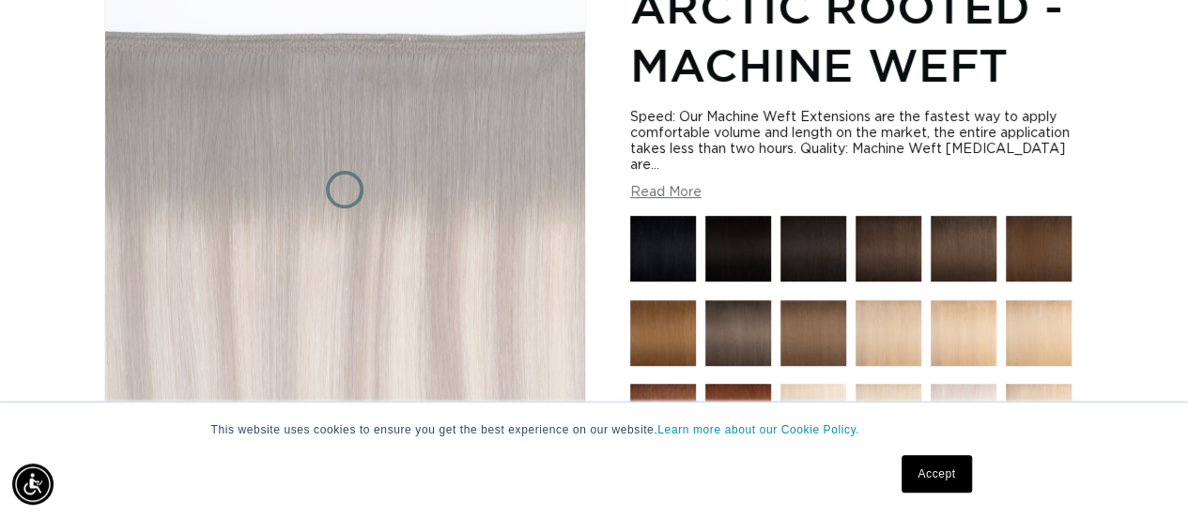
click at [577, 236] on img "Gallery Viewer" at bounding box center [345, 190] width 480 height 470
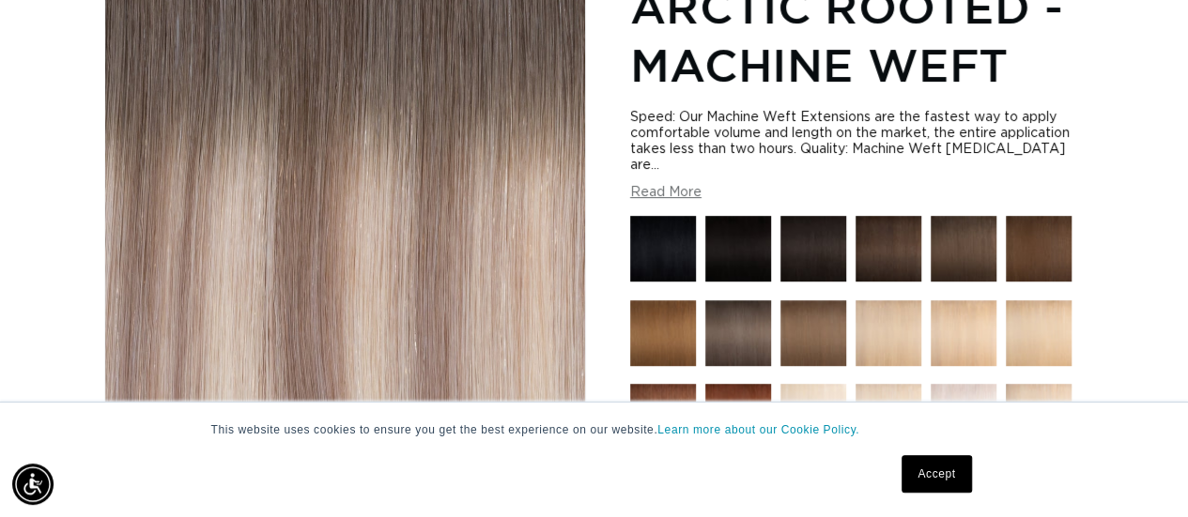
scroll to position [0, 0]
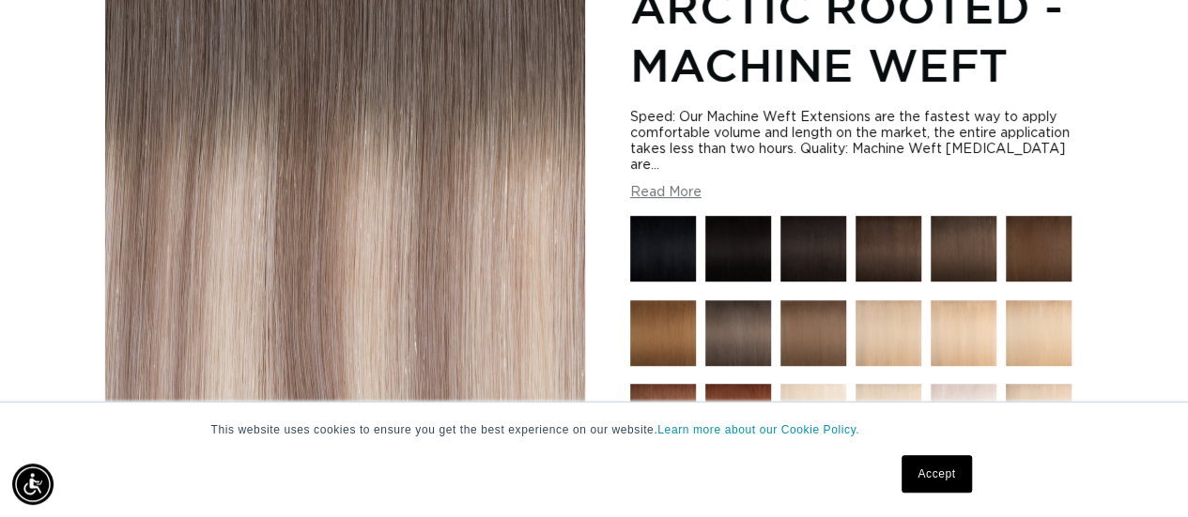
scroll to position [0, 1054]
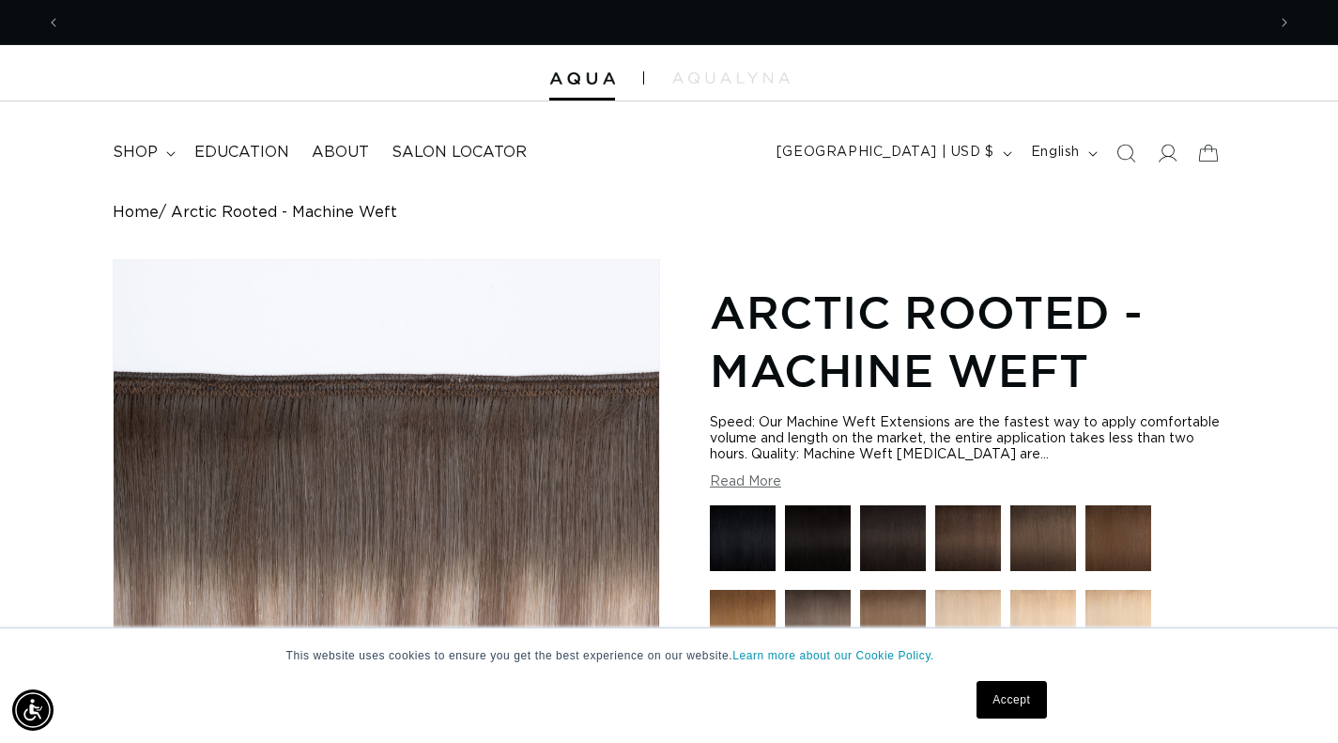
scroll to position [0, 2410]
